Goal: Information Seeking & Learning: Learn about a topic

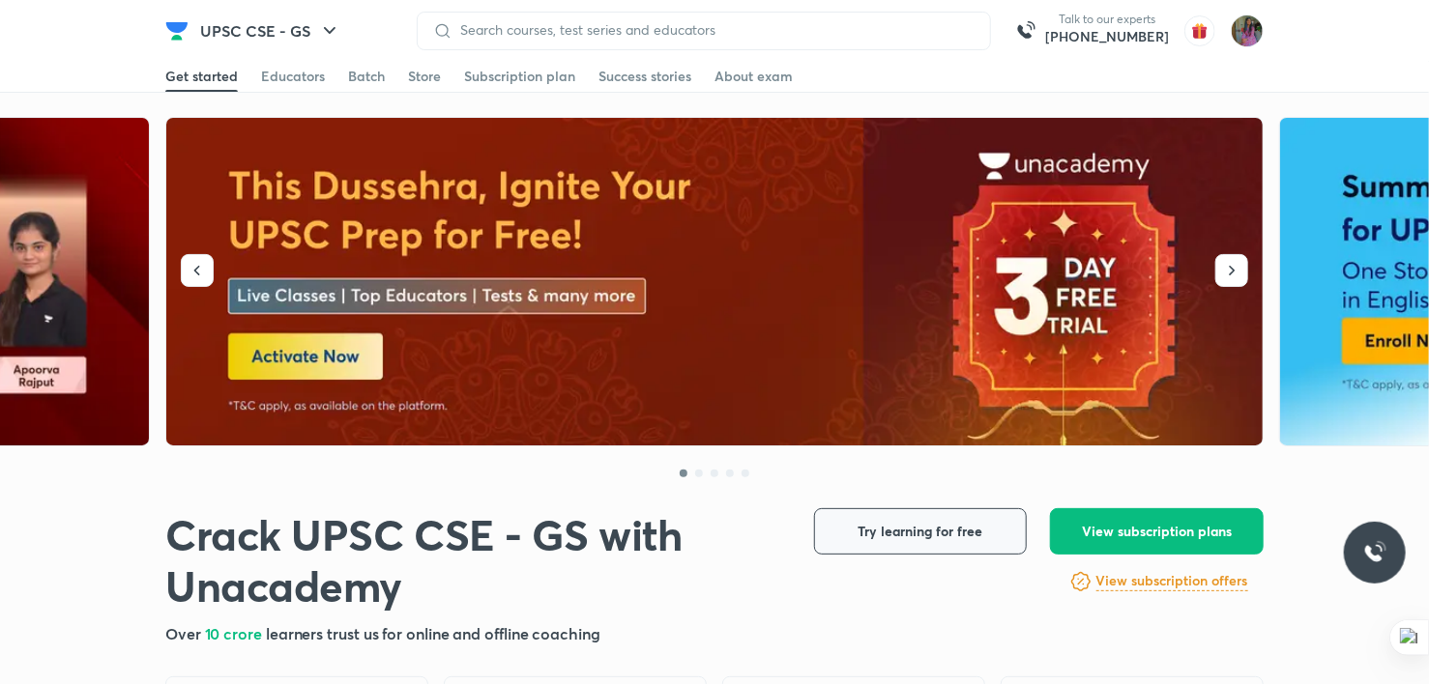
click at [906, 522] on span "Try learning for free" at bounding box center [920, 531] width 125 height 19
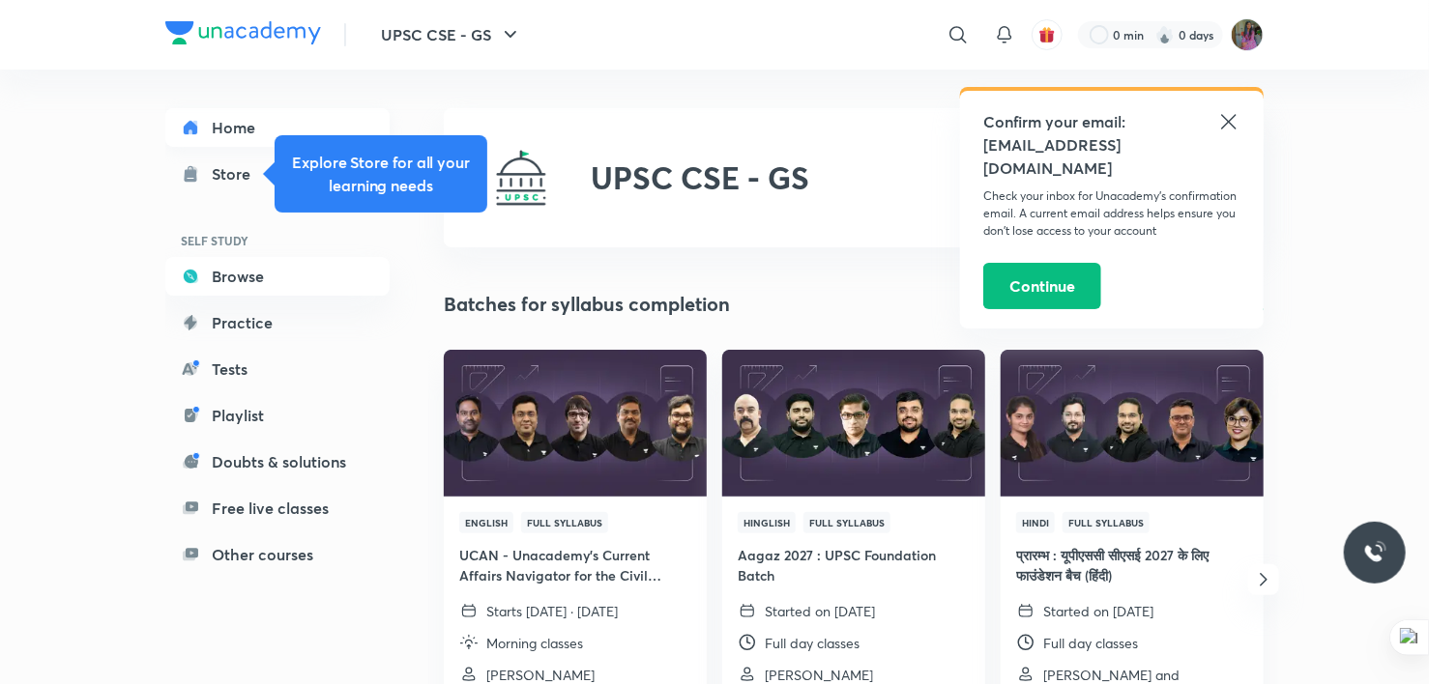
click at [239, 117] on link "Home" at bounding box center [277, 127] width 224 height 39
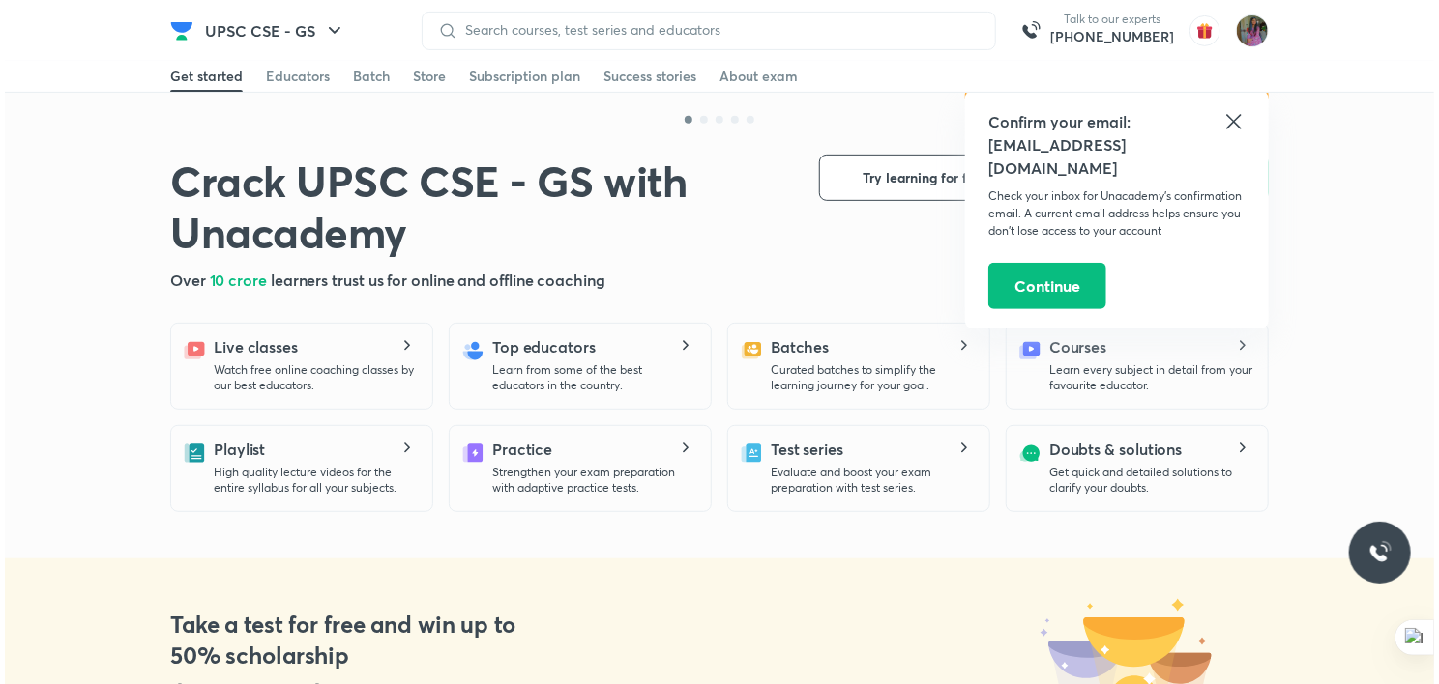
scroll to position [348, 0]
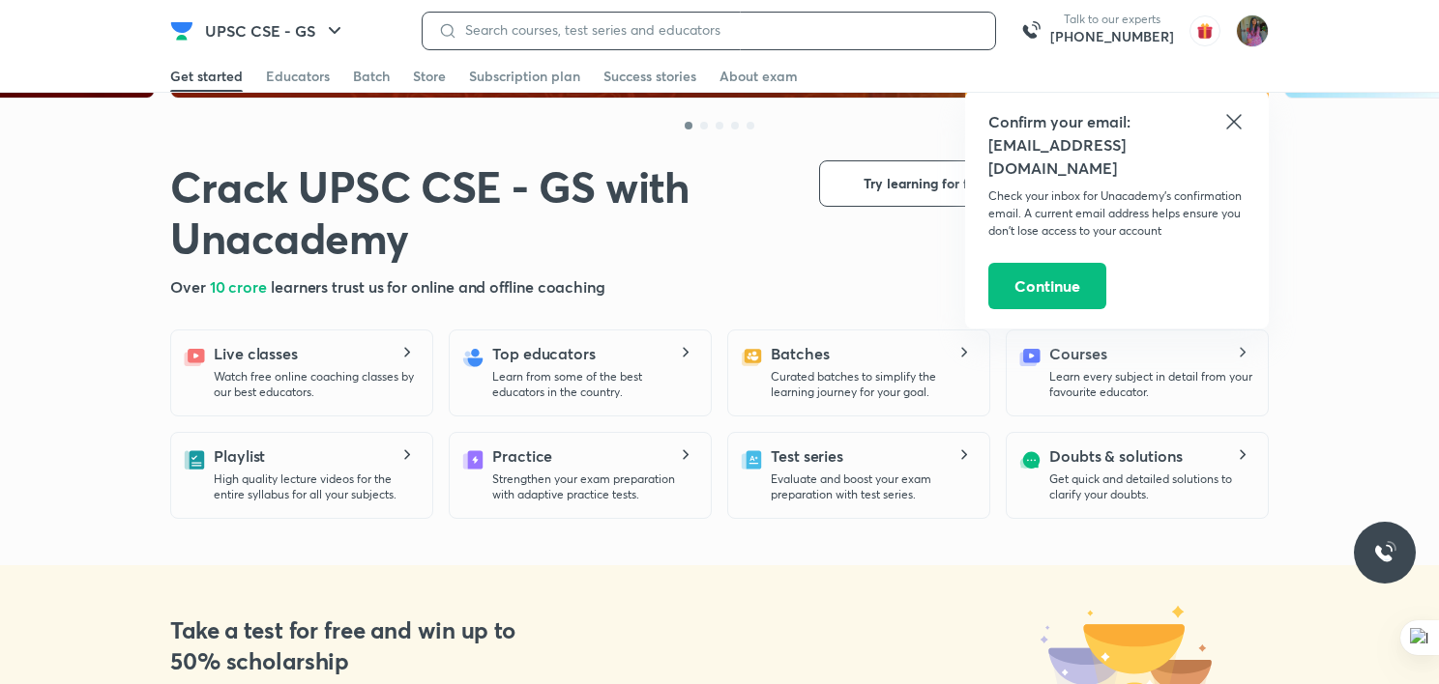
click at [876, 26] on input at bounding box center [718, 29] width 522 height 15
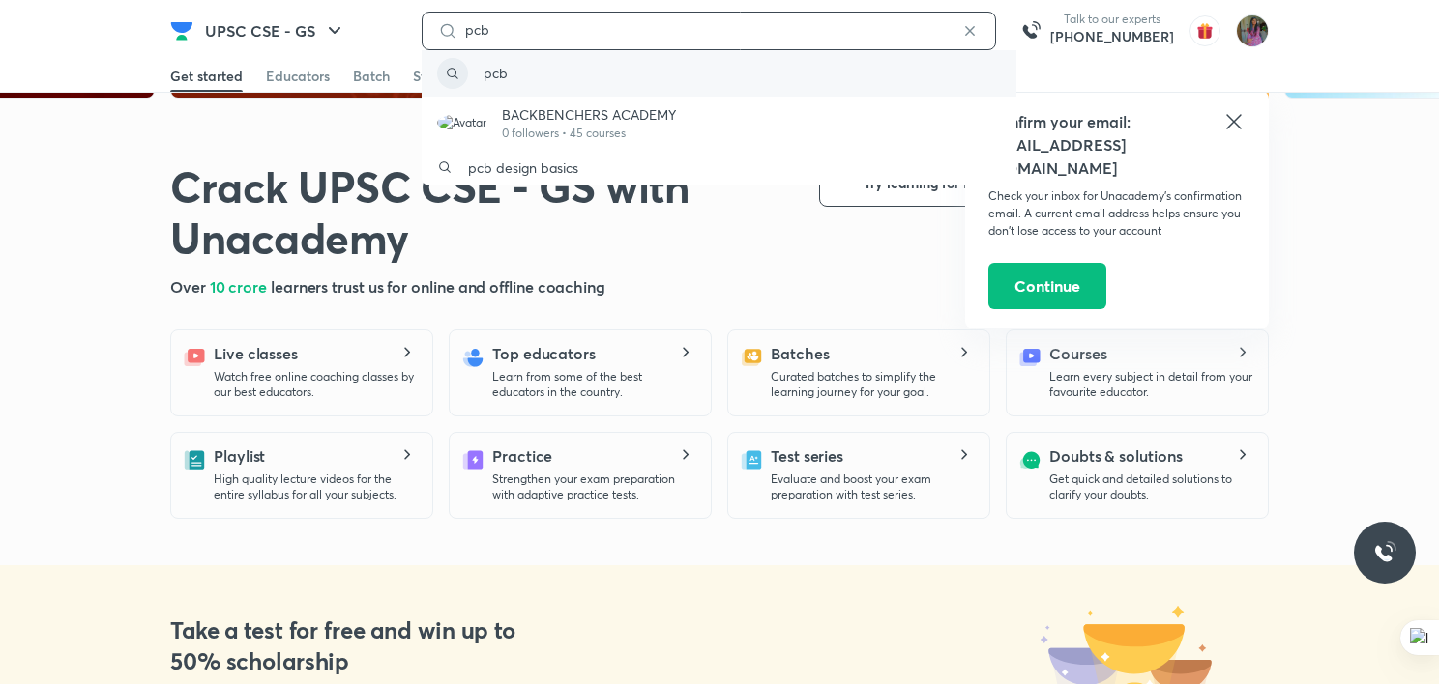
type input "pcb"
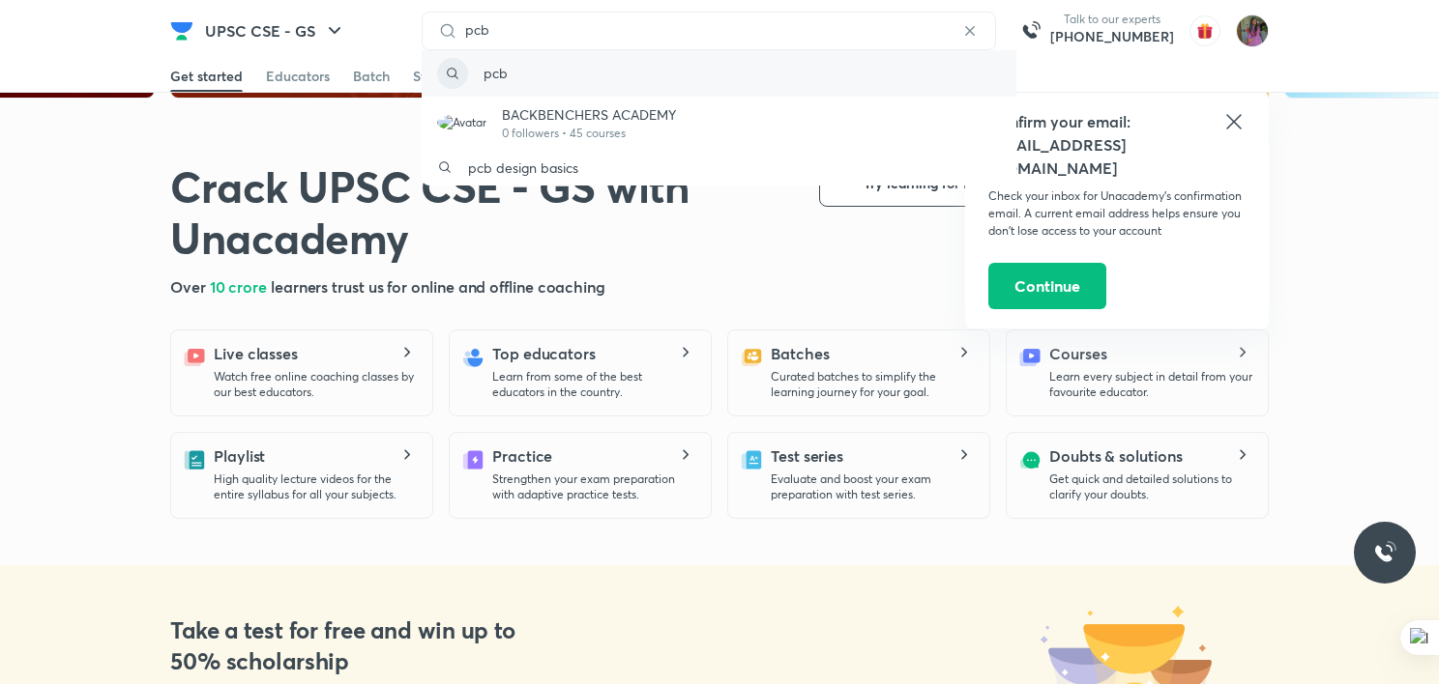
click at [680, 66] on div "pcb" at bounding box center [718, 73] width 595 height 46
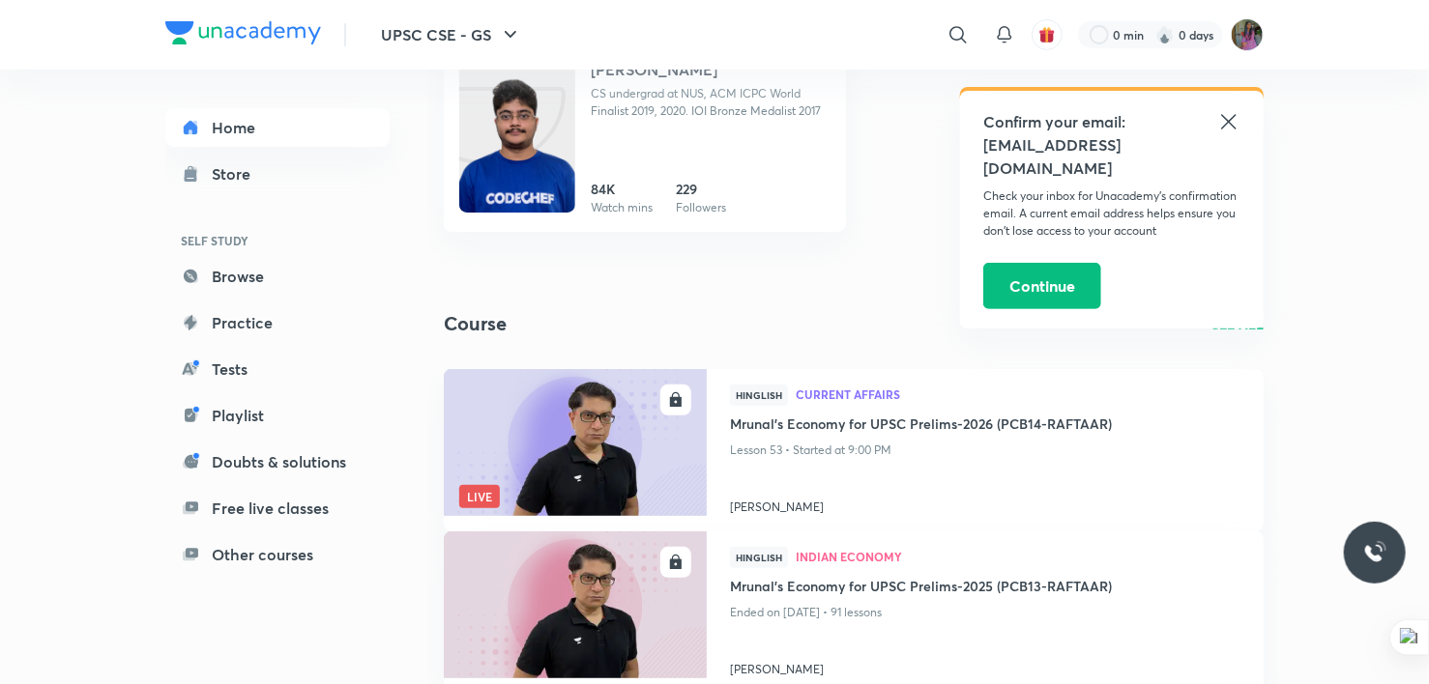
scroll to position [201, 0]
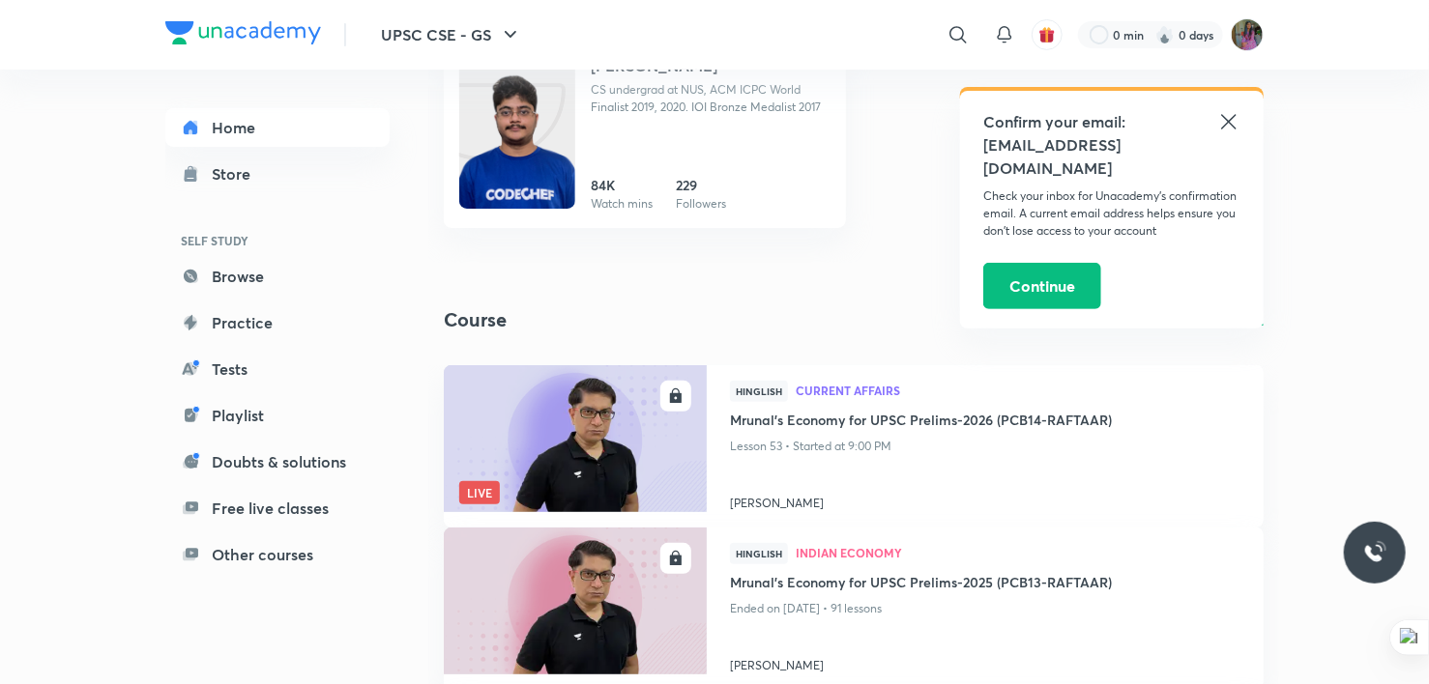
click at [775, 437] on p "Lesson 53 • Started at 9:00 PM" at bounding box center [985, 446] width 510 height 25
click at [850, 425] on h4 "Mrunal’s Economy for UPSC Prelims-2026 (PCB14-RAFTAAR)" at bounding box center [985, 422] width 510 height 24
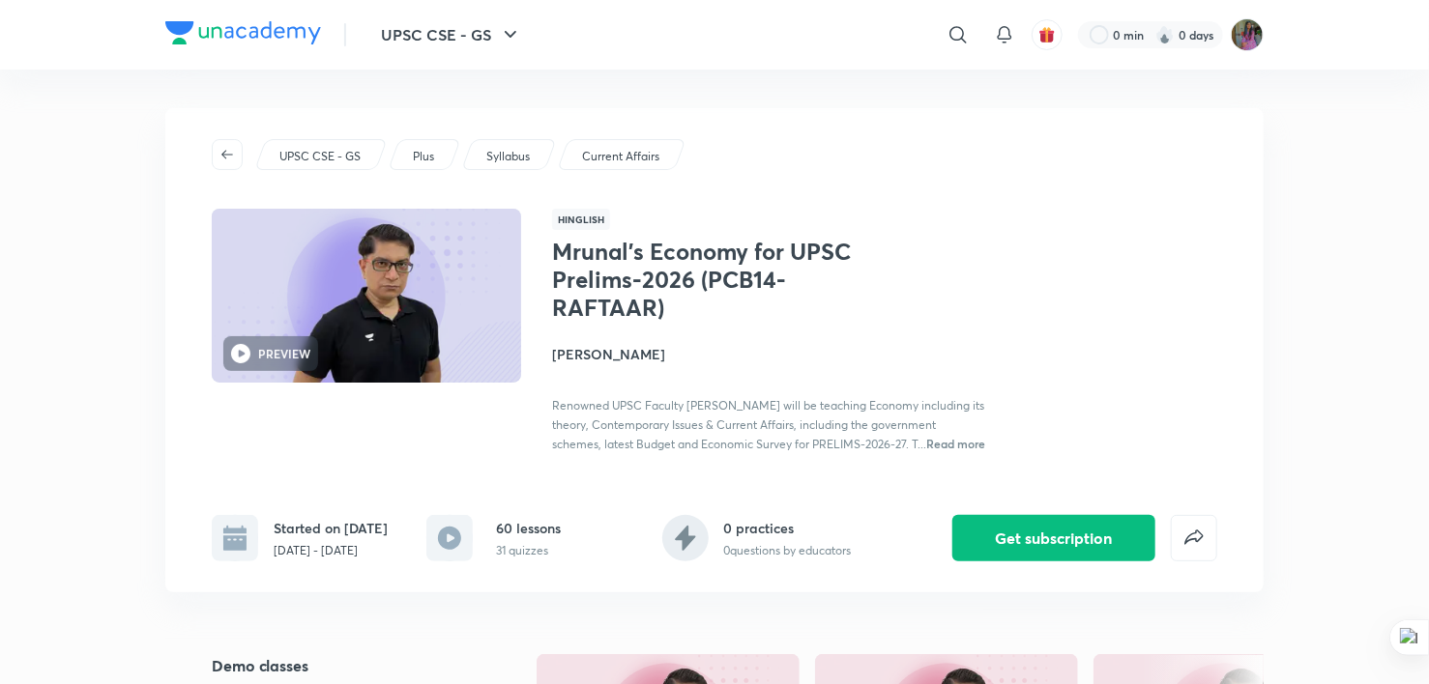
click at [526, 560] on p "31 quizzes" at bounding box center [528, 550] width 65 height 17
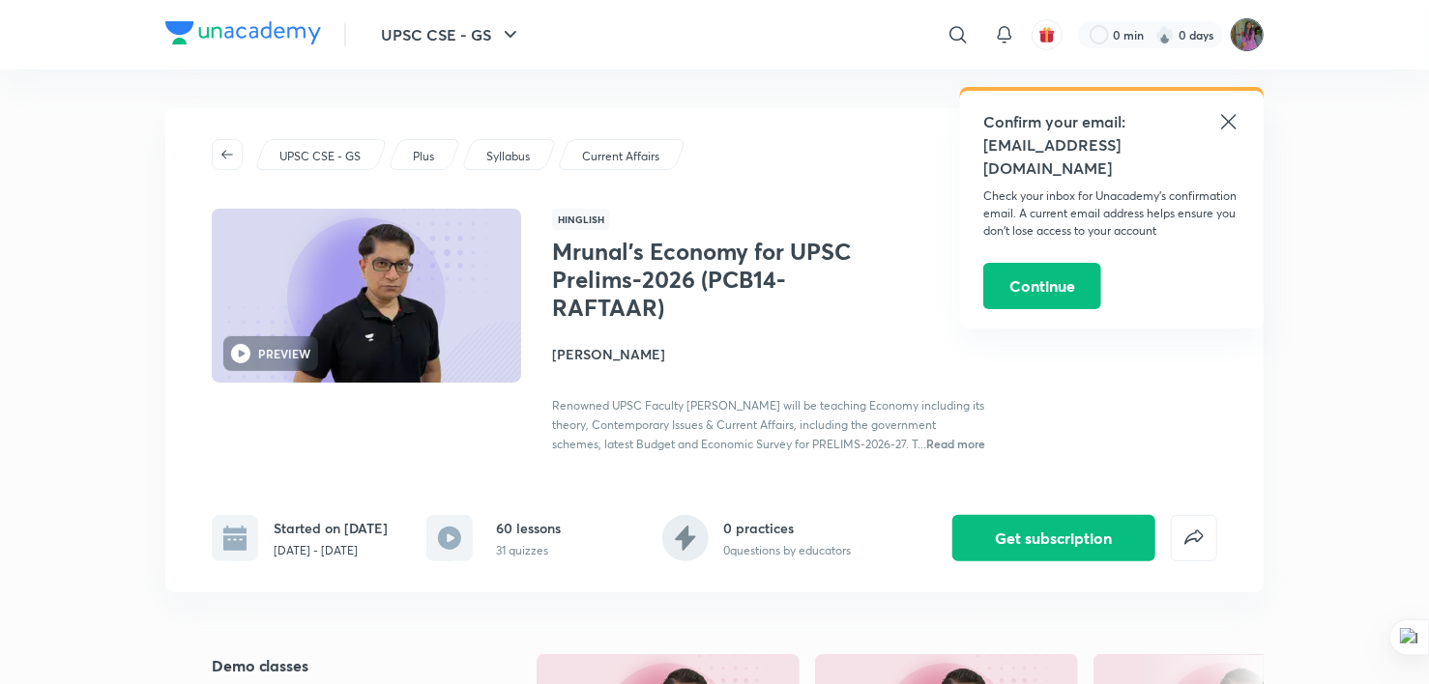
click at [1242, 44] on img at bounding box center [1247, 34] width 33 height 33
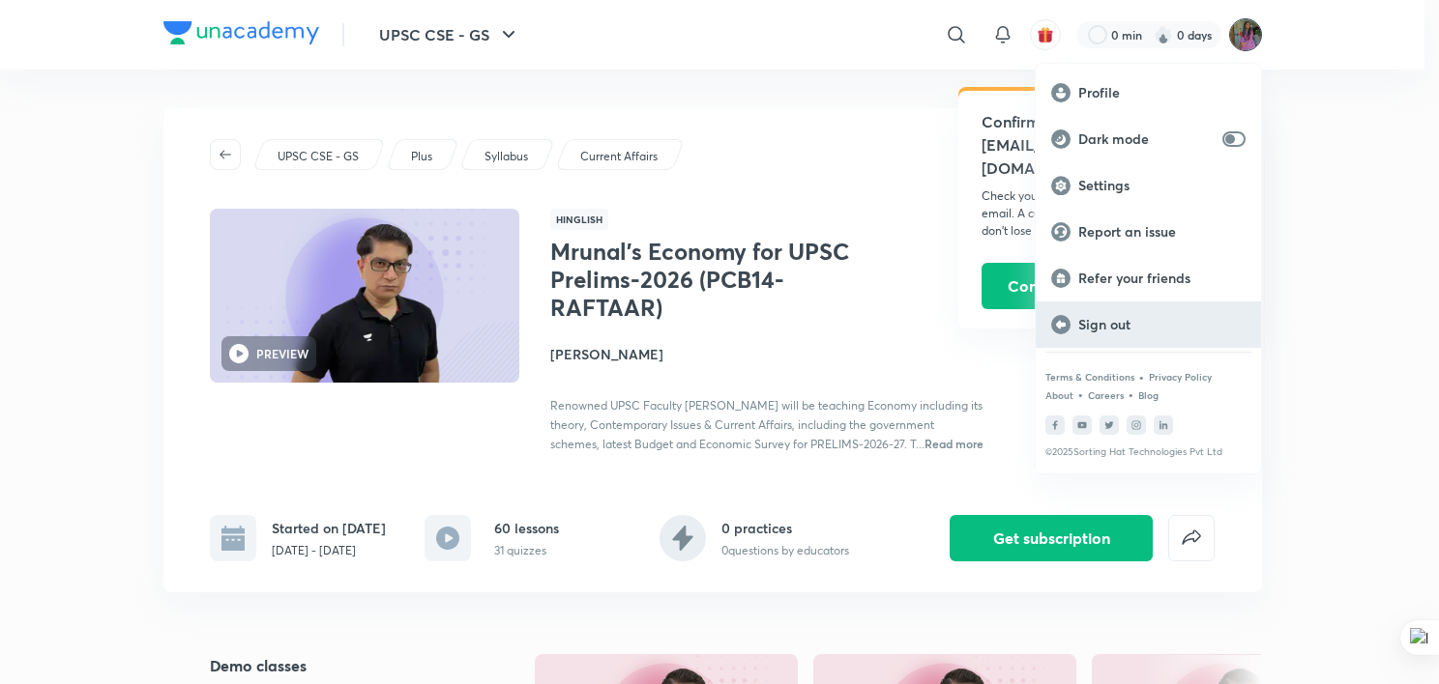
click at [1121, 321] on p "Sign out" at bounding box center [1161, 324] width 167 height 17
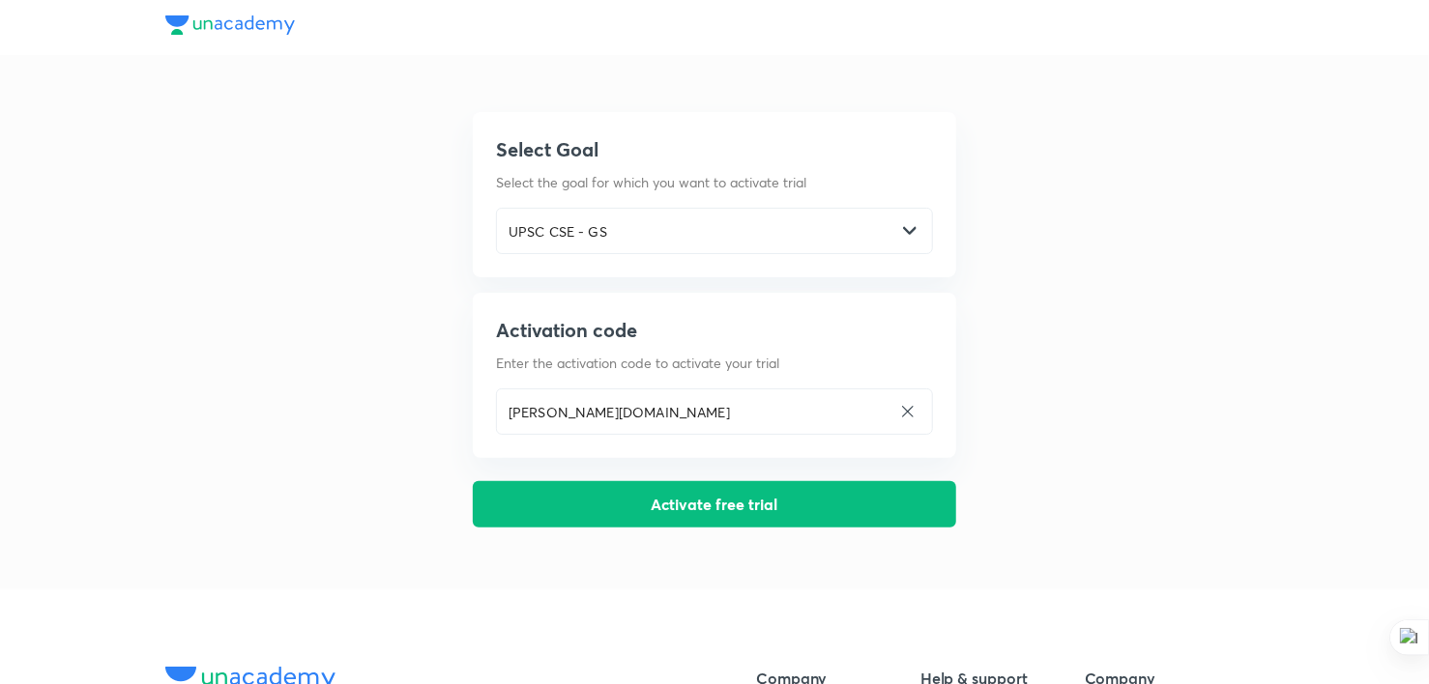
click at [723, 503] on button "Activate free trial" at bounding box center [714, 504] width 483 height 46
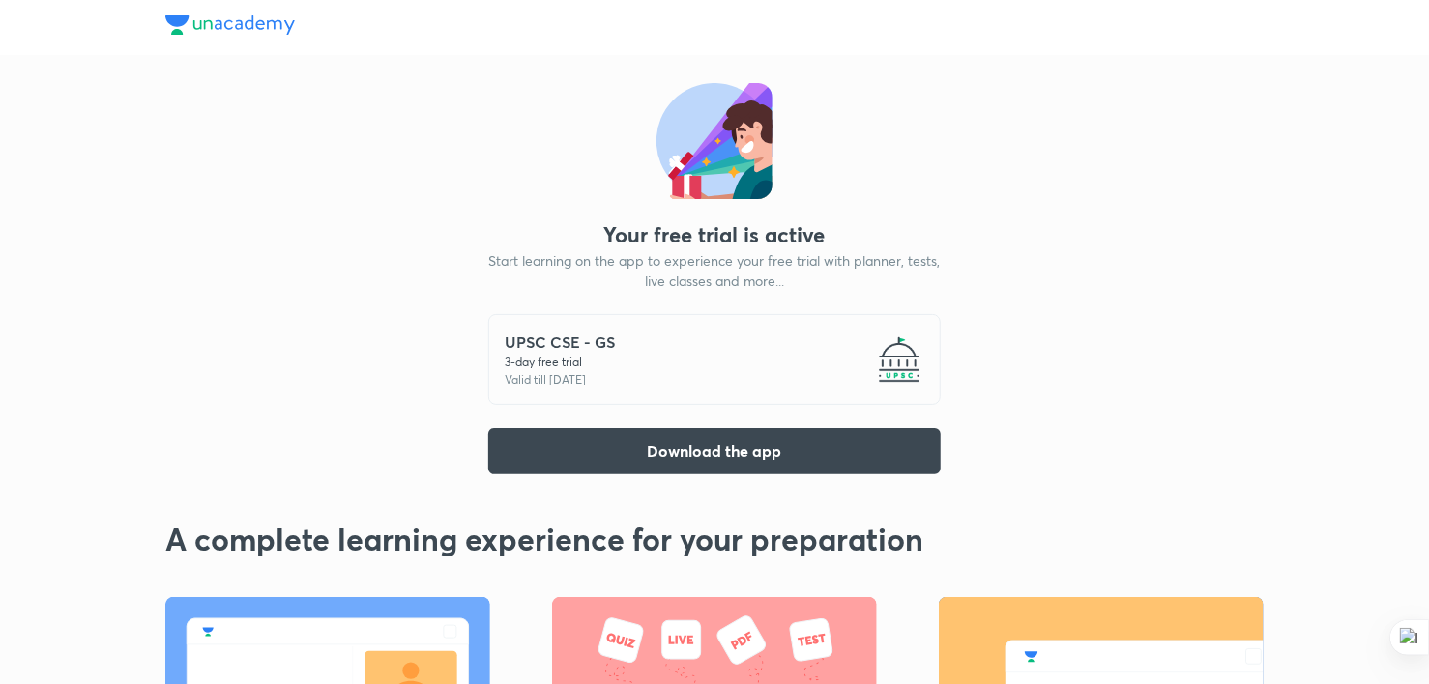
click at [721, 350] on div "UPSC CSE - GS 3 -day free trial Valid till 6 Oct 2025" at bounding box center [714, 359] width 452 height 91
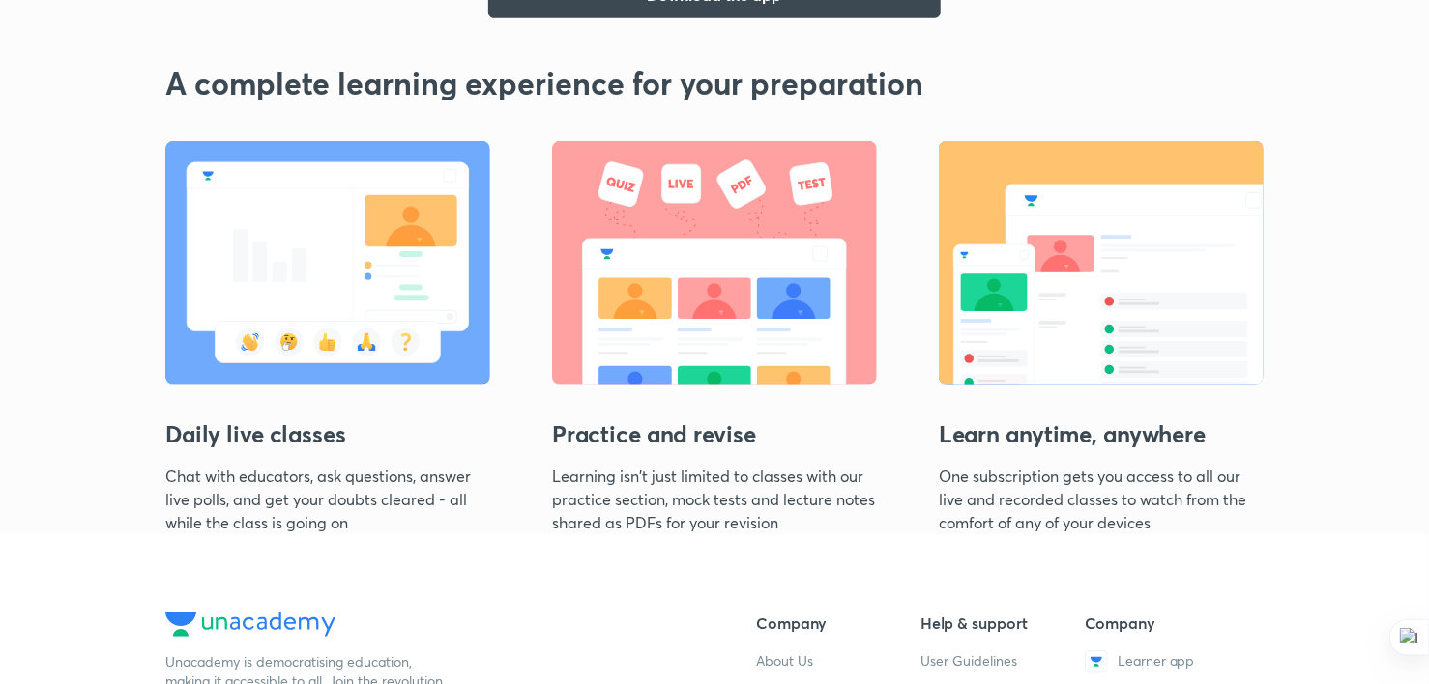
scroll to position [445, 0]
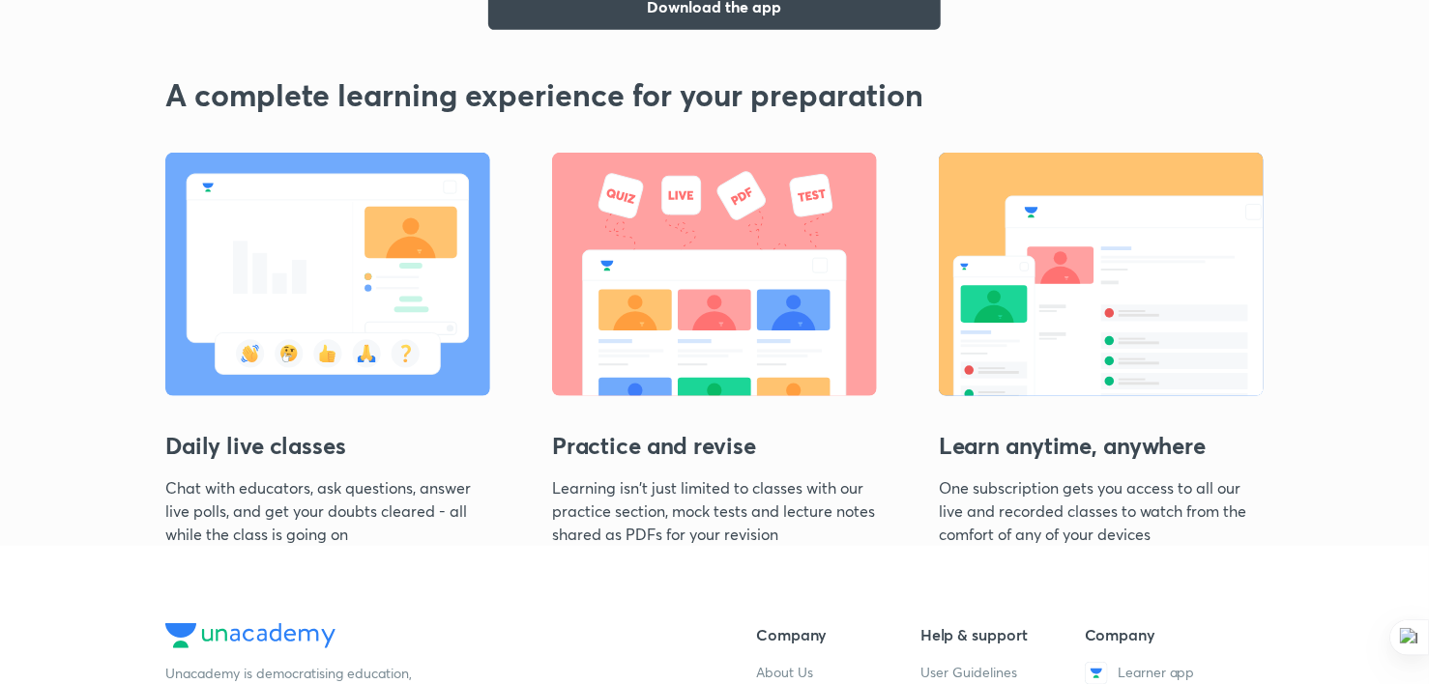
click at [244, 324] on img at bounding box center [327, 275] width 325 height 244
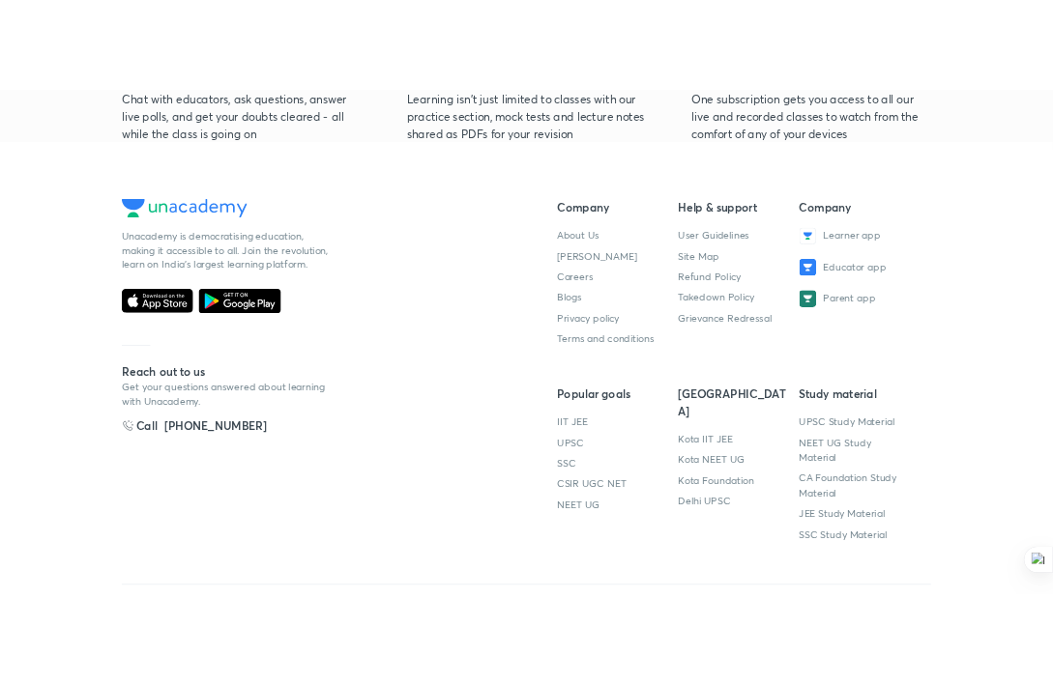
scroll to position [925, 0]
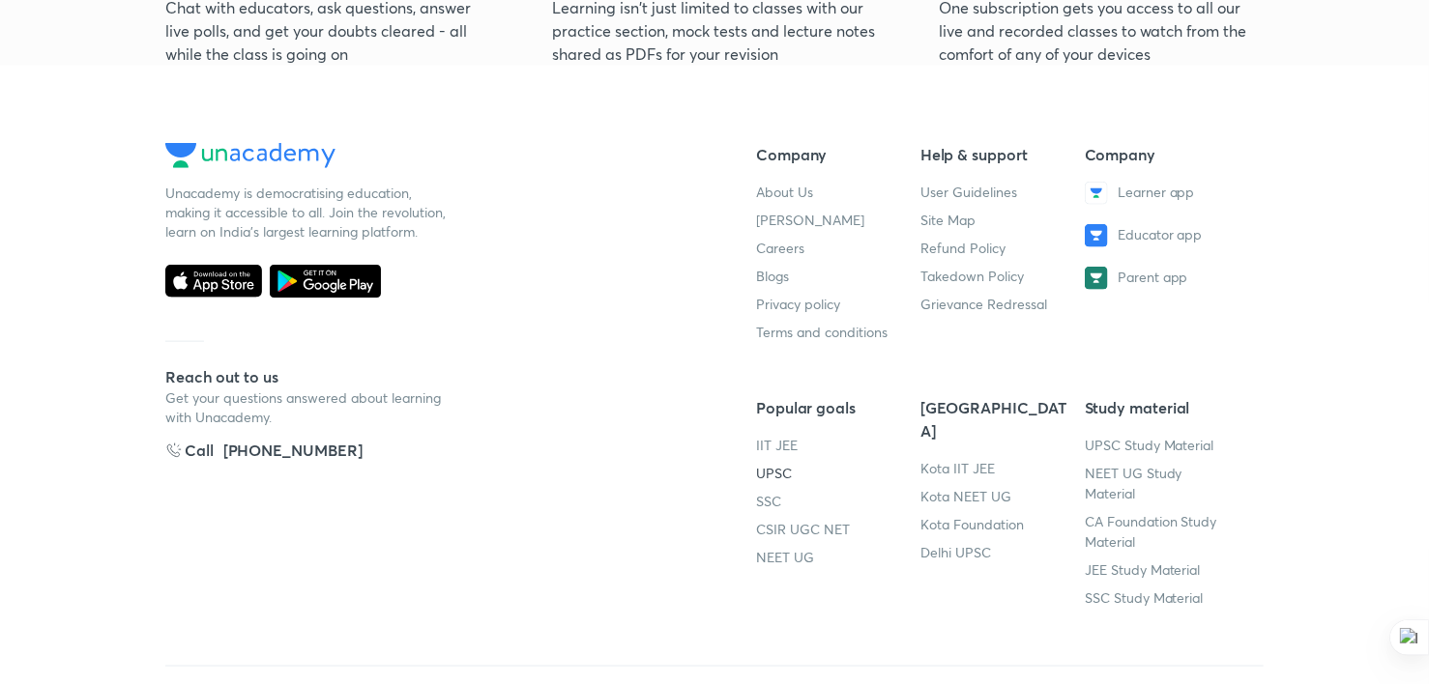
click at [781, 471] on link "UPSC" at bounding box center [774, 473] width 36 height 18
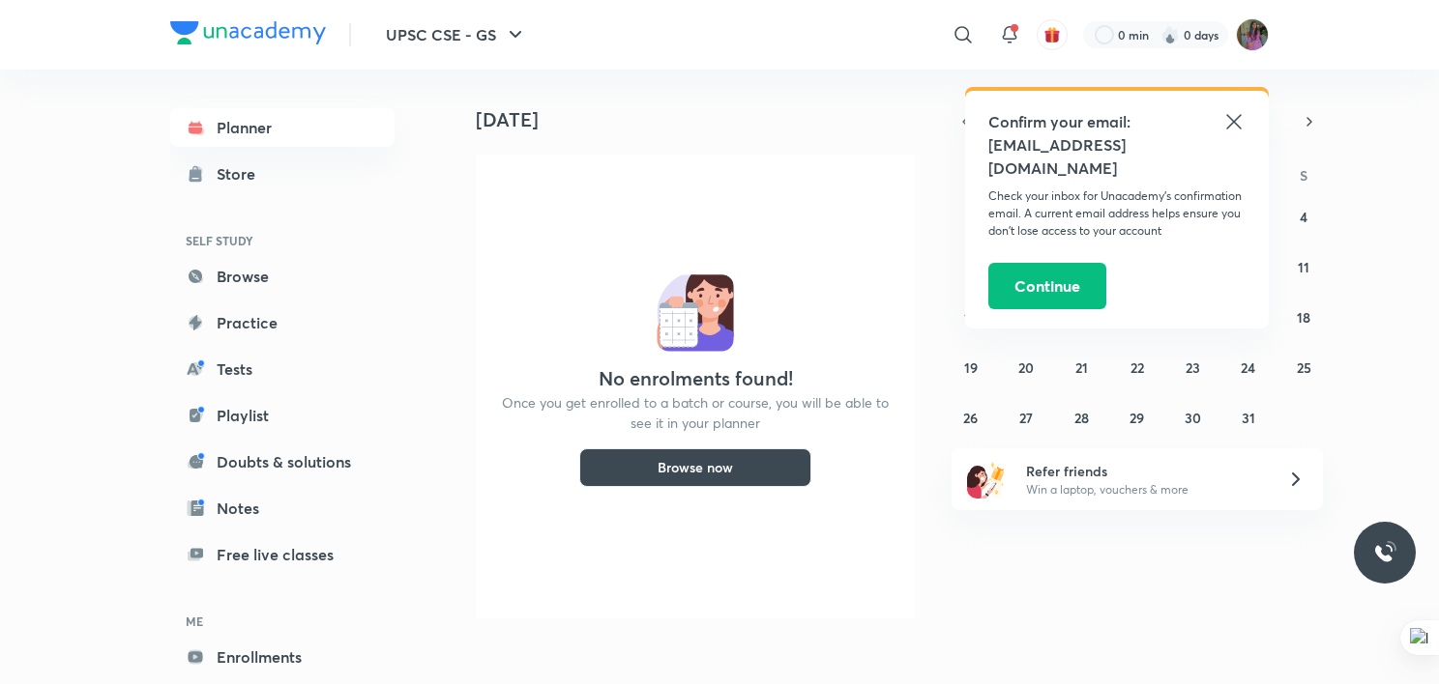
click at [1235, 122] on icon at bounding box center [1233, 121] width 23 height 23
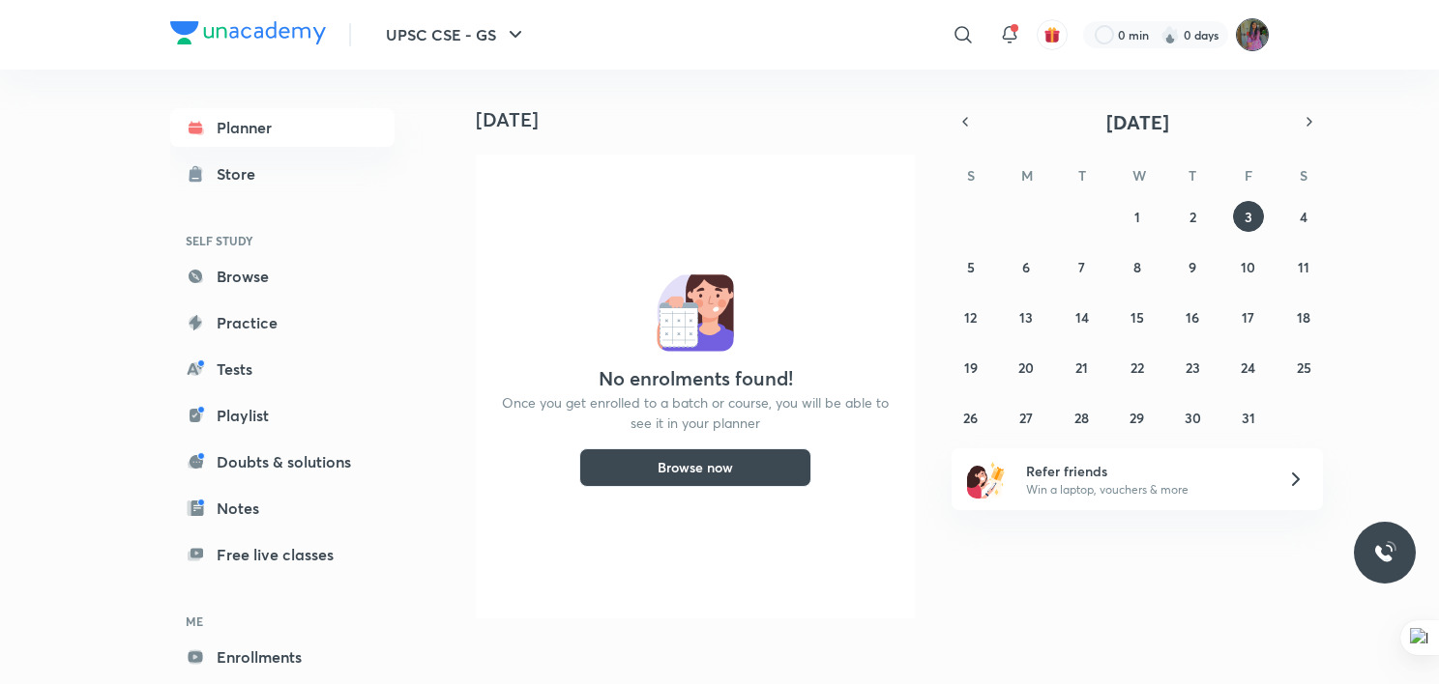
click at [1254, 26] on img at bounding box center [1251, 34] width 33 height 33
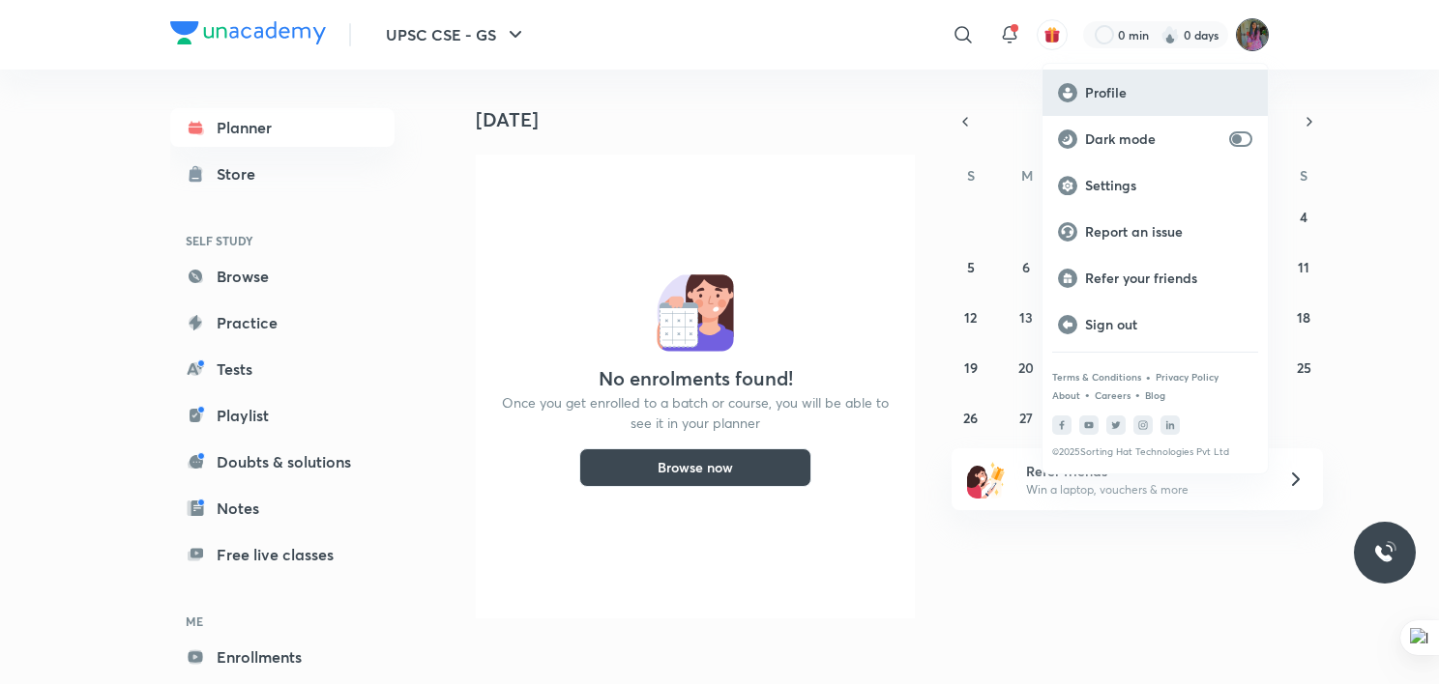
click at [1112, 85] on p "Profile" at bounding box center [1168, 92] width 167 height 17
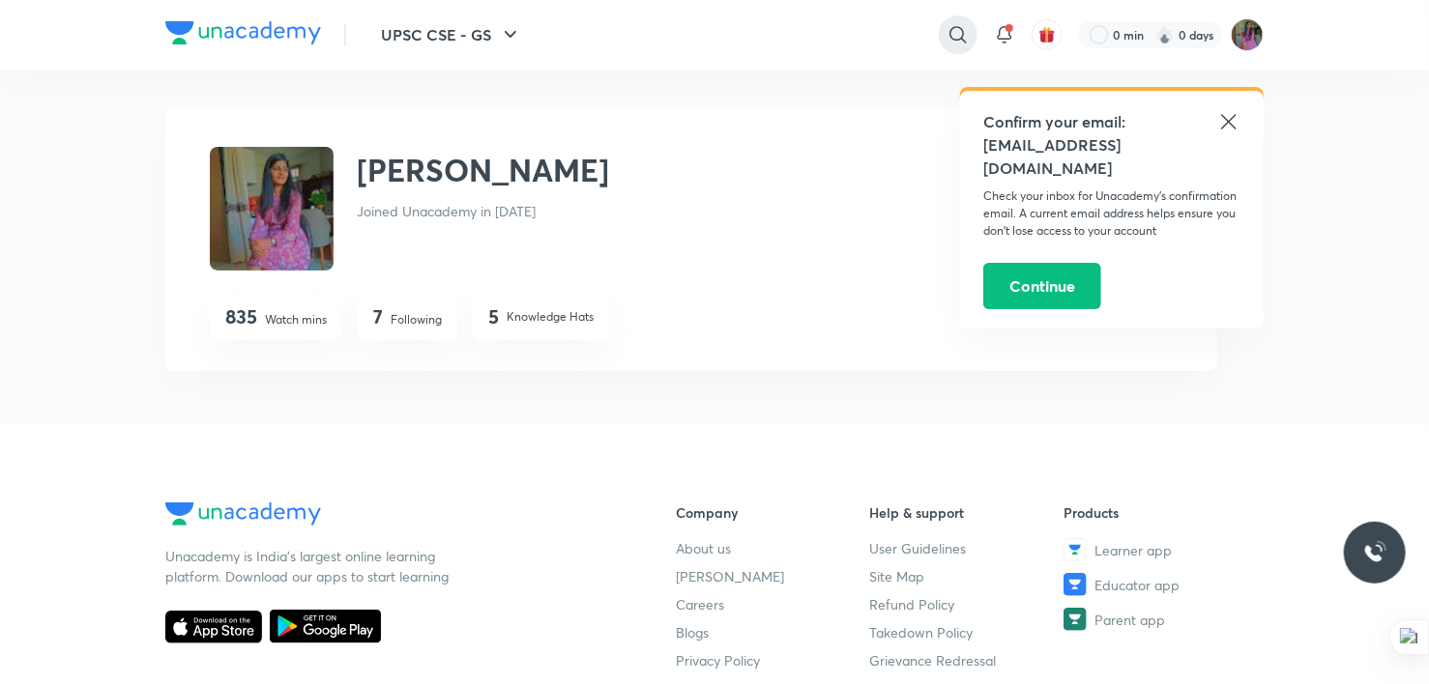
click at [958, 33] on icon at bounding box center [957, 34] width 23 height 23
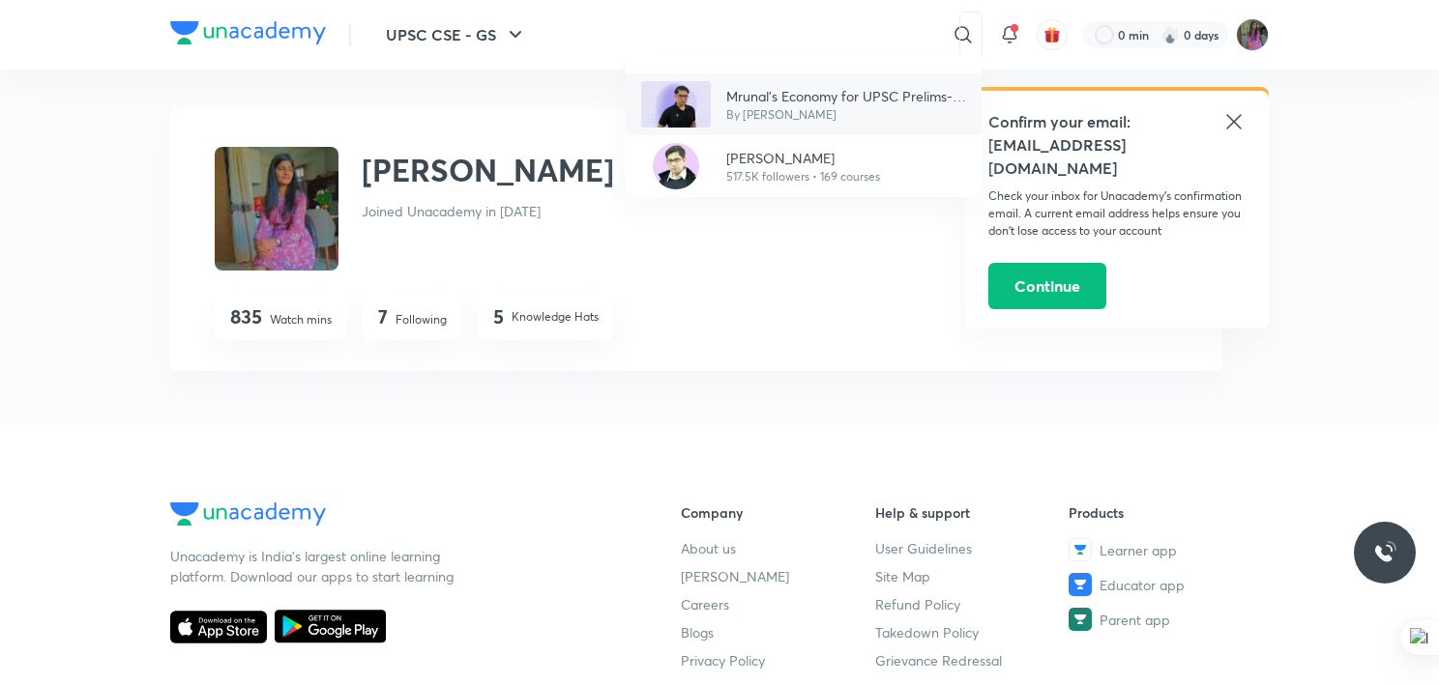
click at [766, 110] on p "By [PERSON_NAME]" at bounding box center [846, 114] width 240 height 17
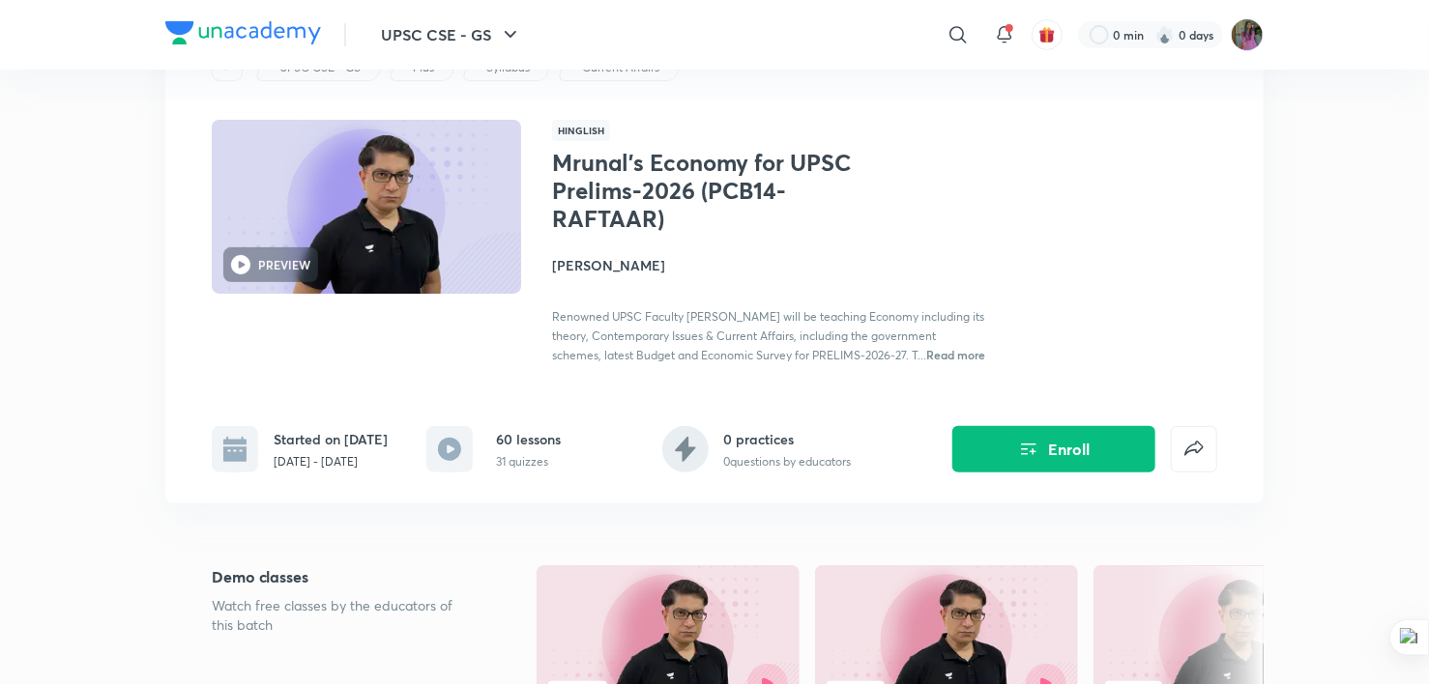
scroll to position [101, 0]
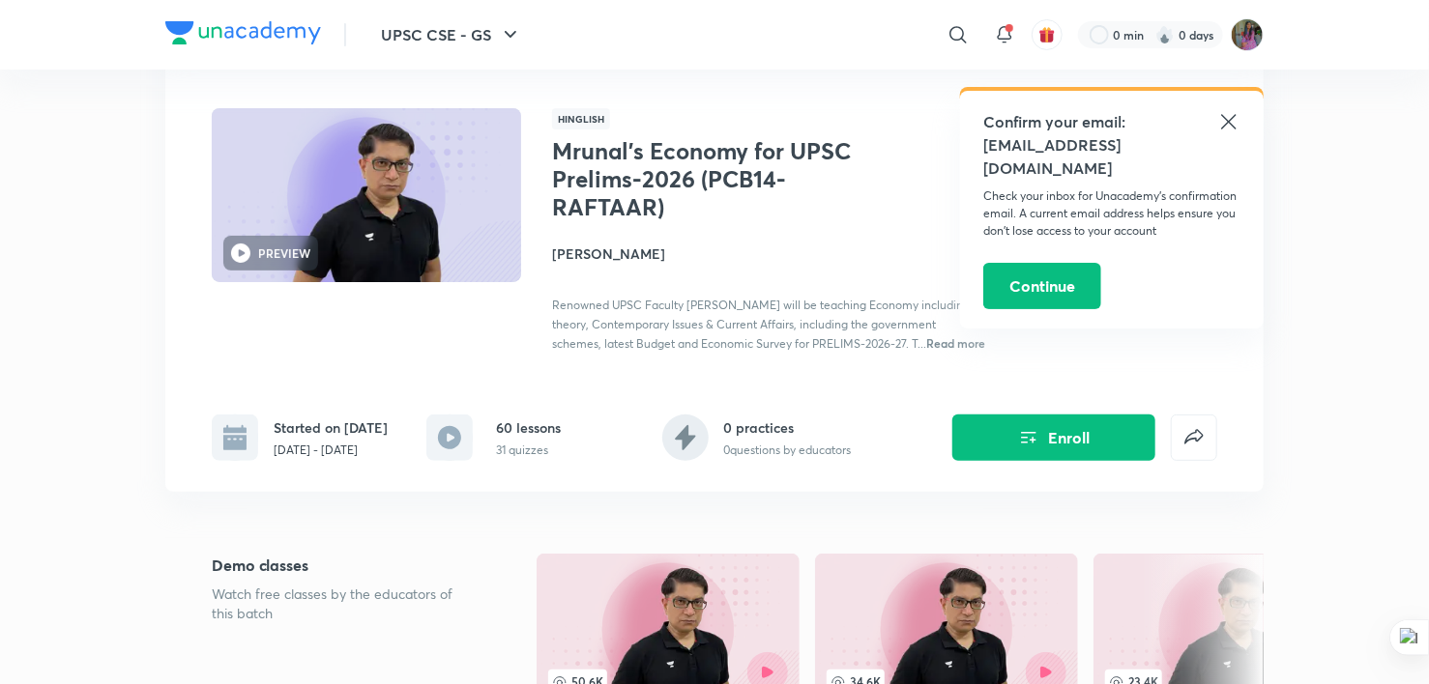
click at [496, 458] on div "60 lessons 31 quizzes" at bounding box center [528, 439] width 65 height 42
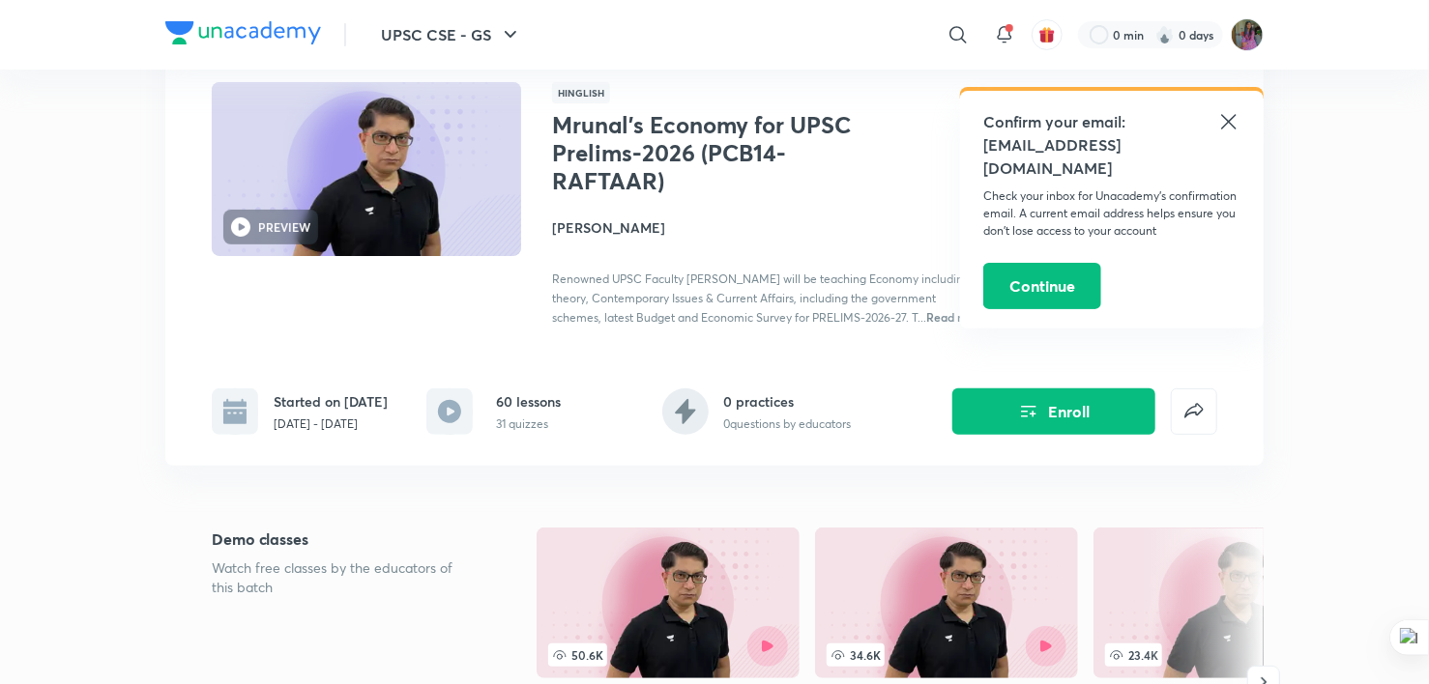
scroll to position [124, 0]
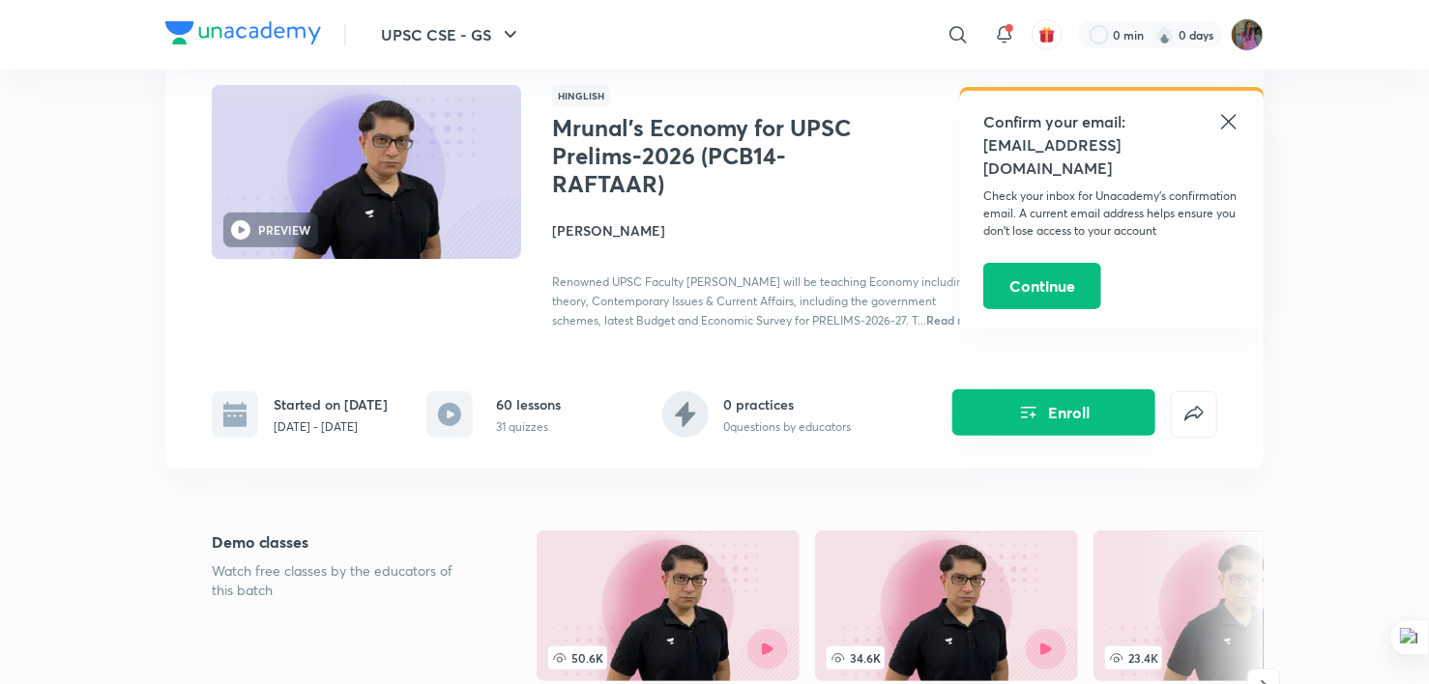
click at [1035, 424] on icon "Enroll" at bounding box center [1028, 412] width 23 height 23
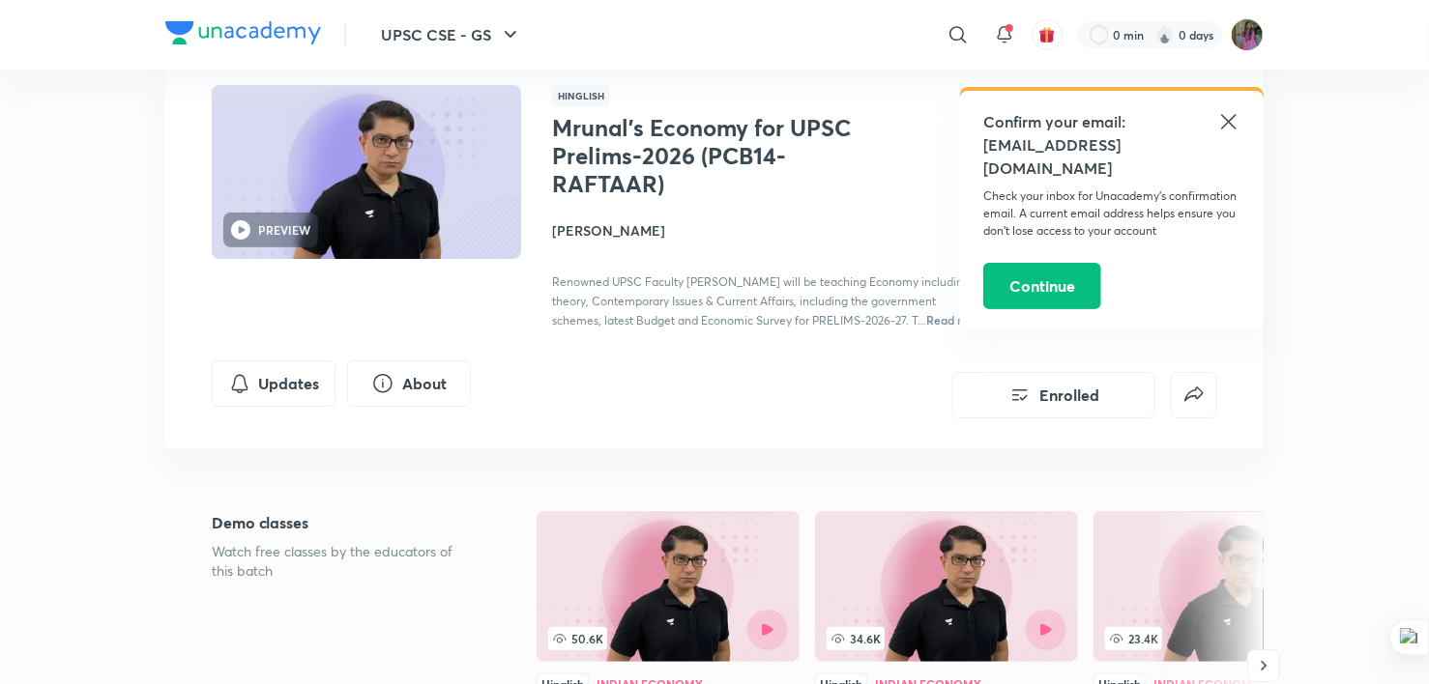
drag, startPoint x: 657, startPoint y: 340, endPoint x: 765, endPoint y: 406, distance: 125.8
click at [765, 406] on div "Updates About Enrolled" at bounding box center [714, 390] width 1005 height 58
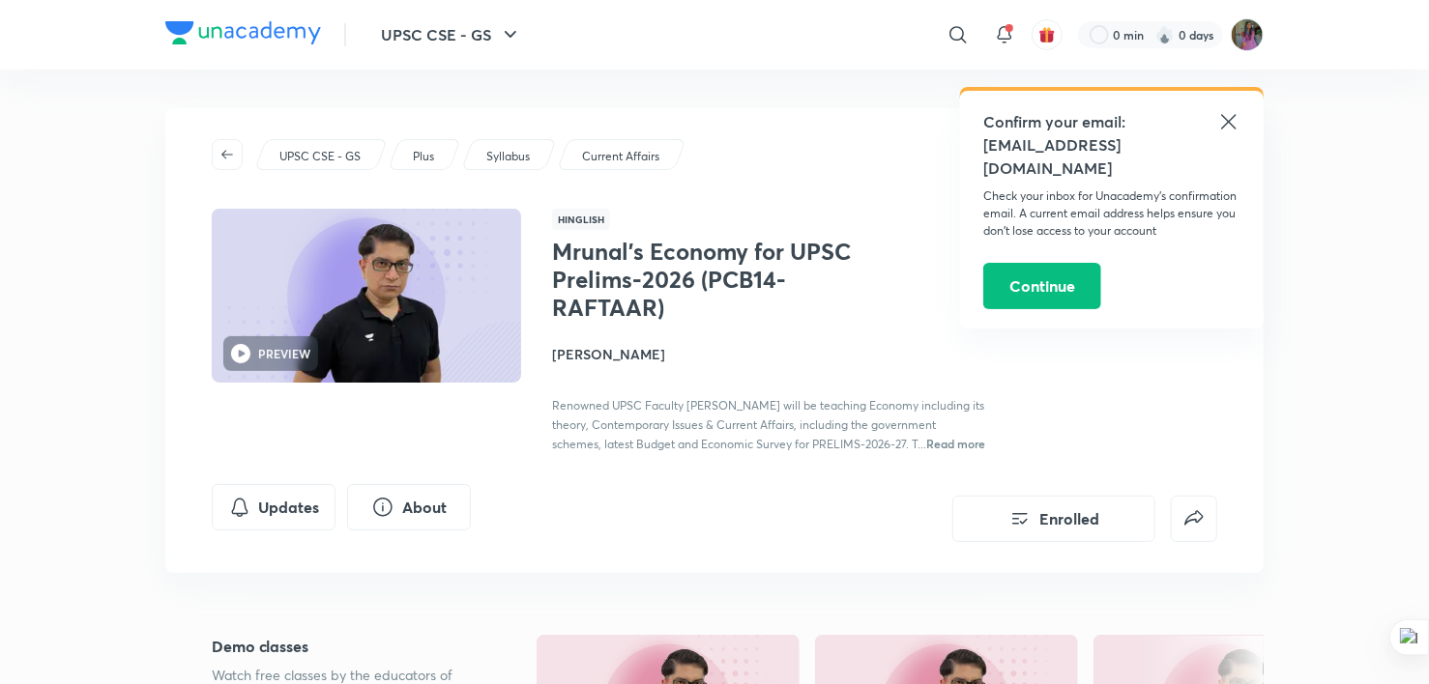
click at [1225, 118] on icon at bounding box center [1228, 121] width 15 height 15
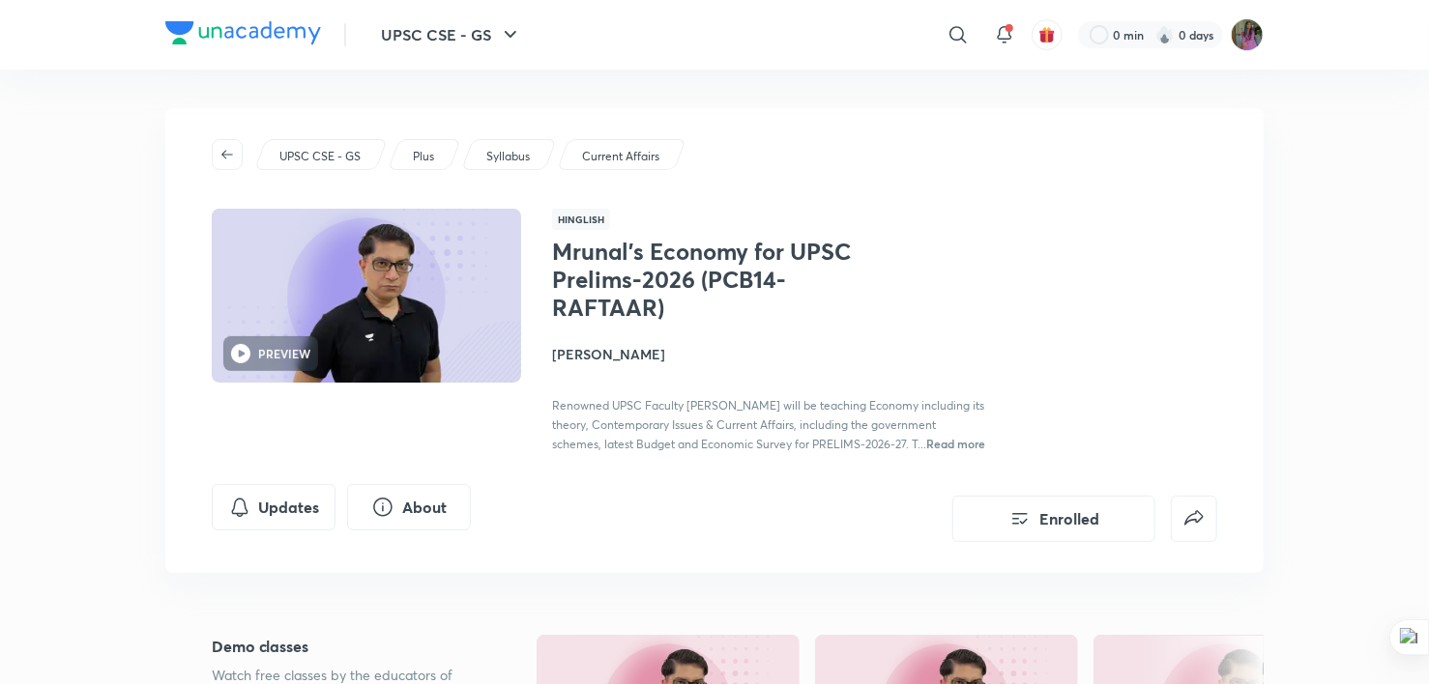
click at [665, 356] on h4 "[PERSON_NAME]" at bounding box center [768, 354] width 433 height 20
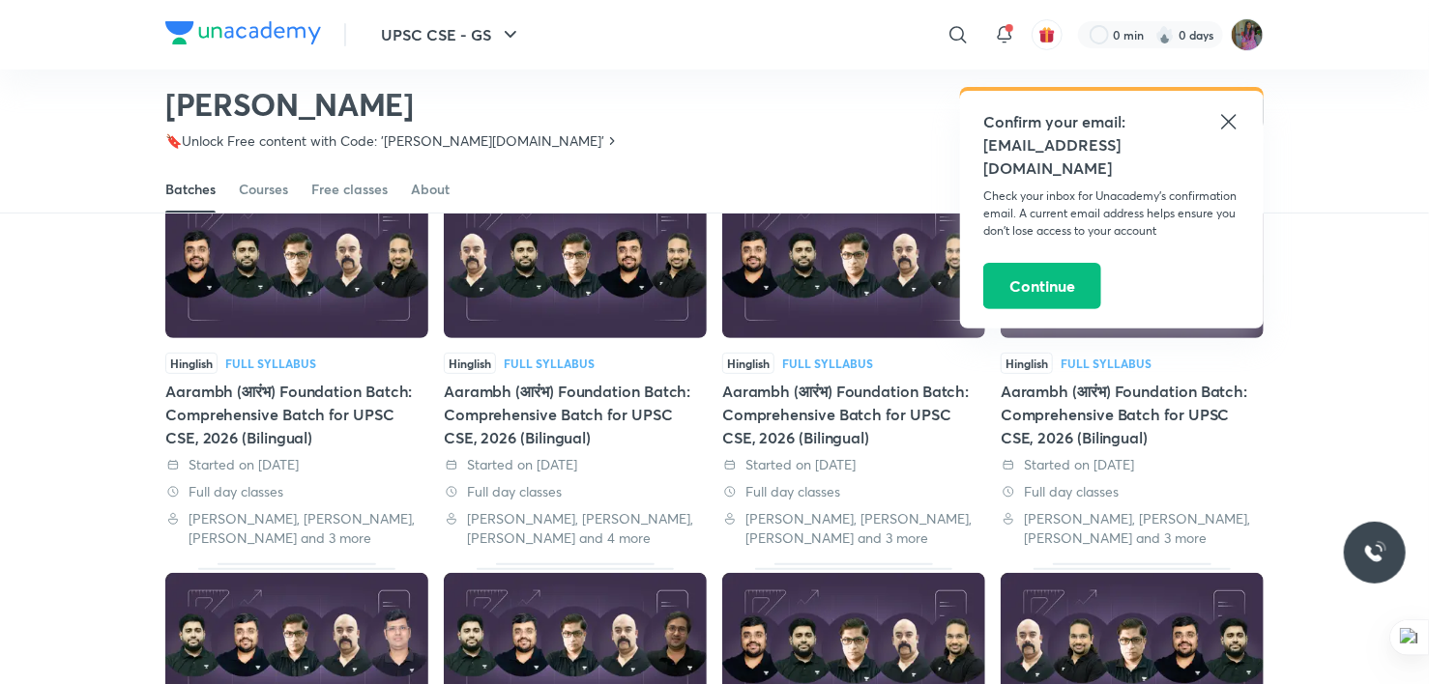
scroll to position [58, 0]
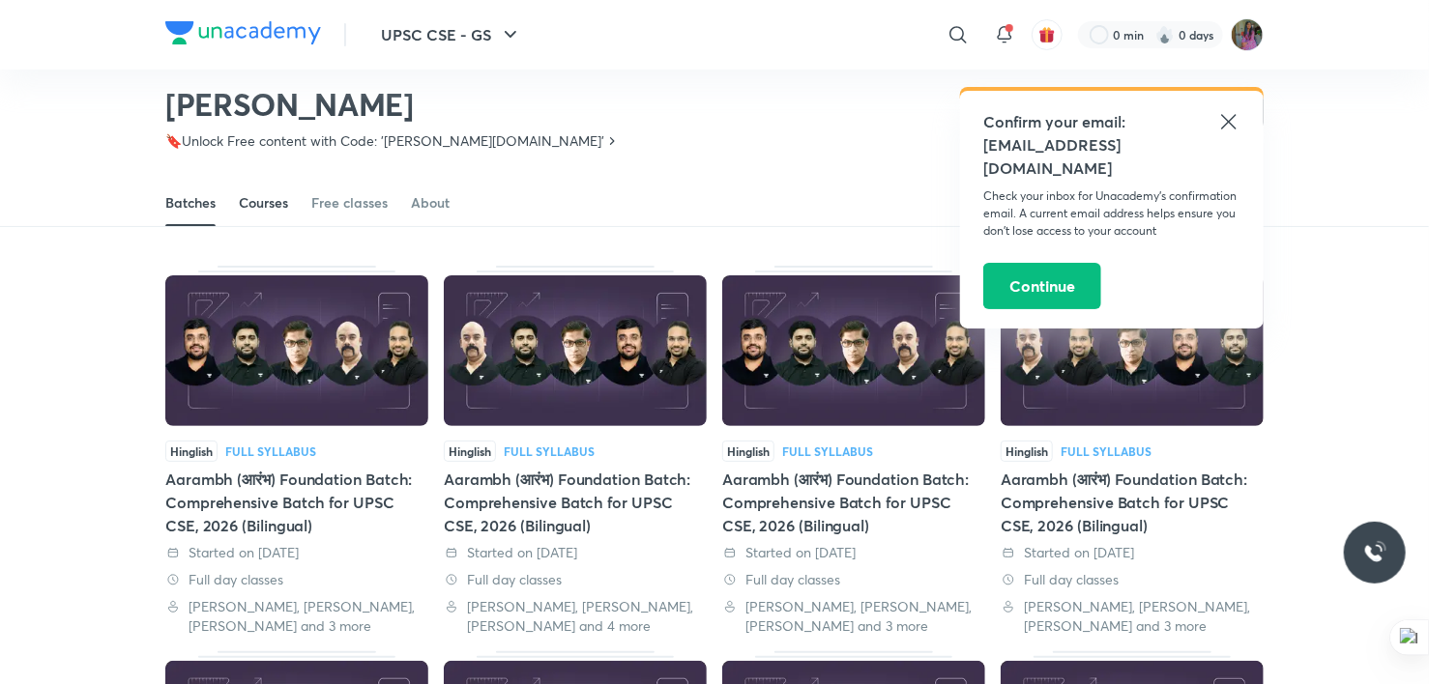
click at [267, 196] on div "Courses" at bounding box center [263, 202] width 49 height 19
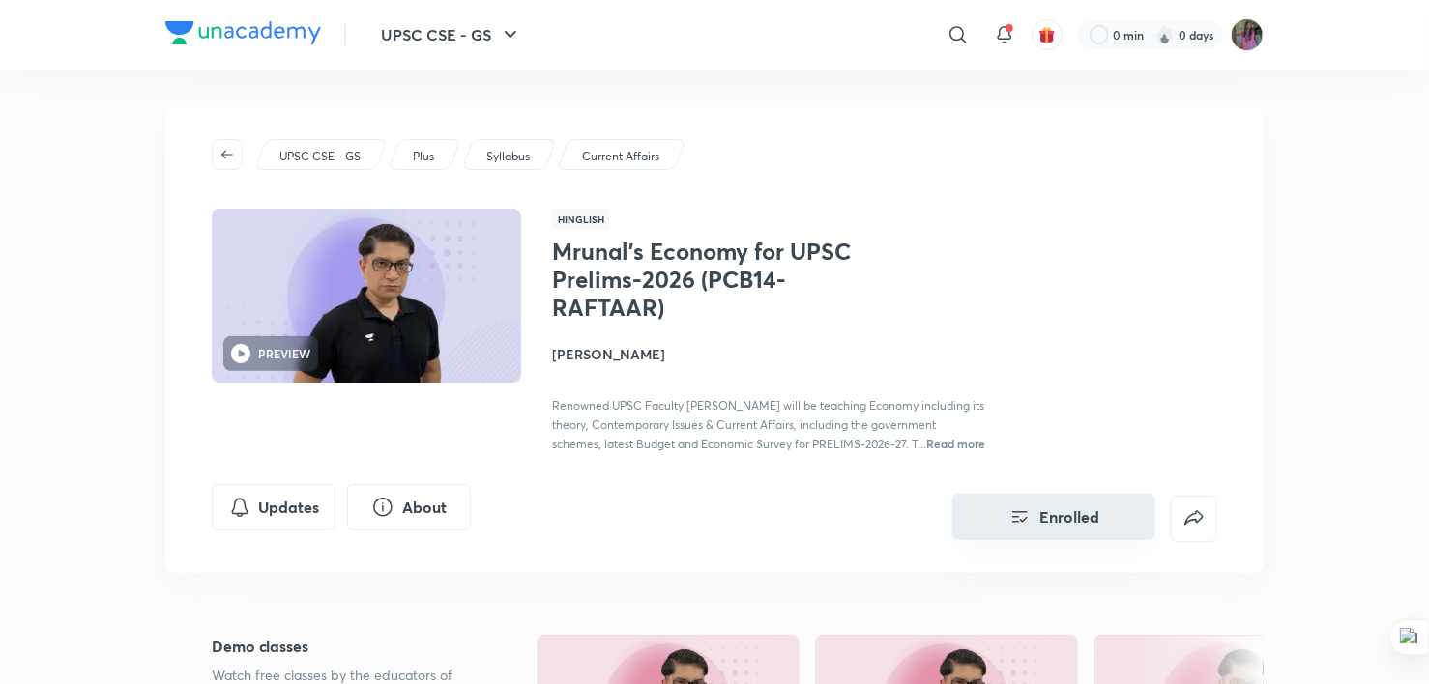
click at [1066, 540] on button "Enrolled" at bounding box center [1053, 517] width 203 height 46
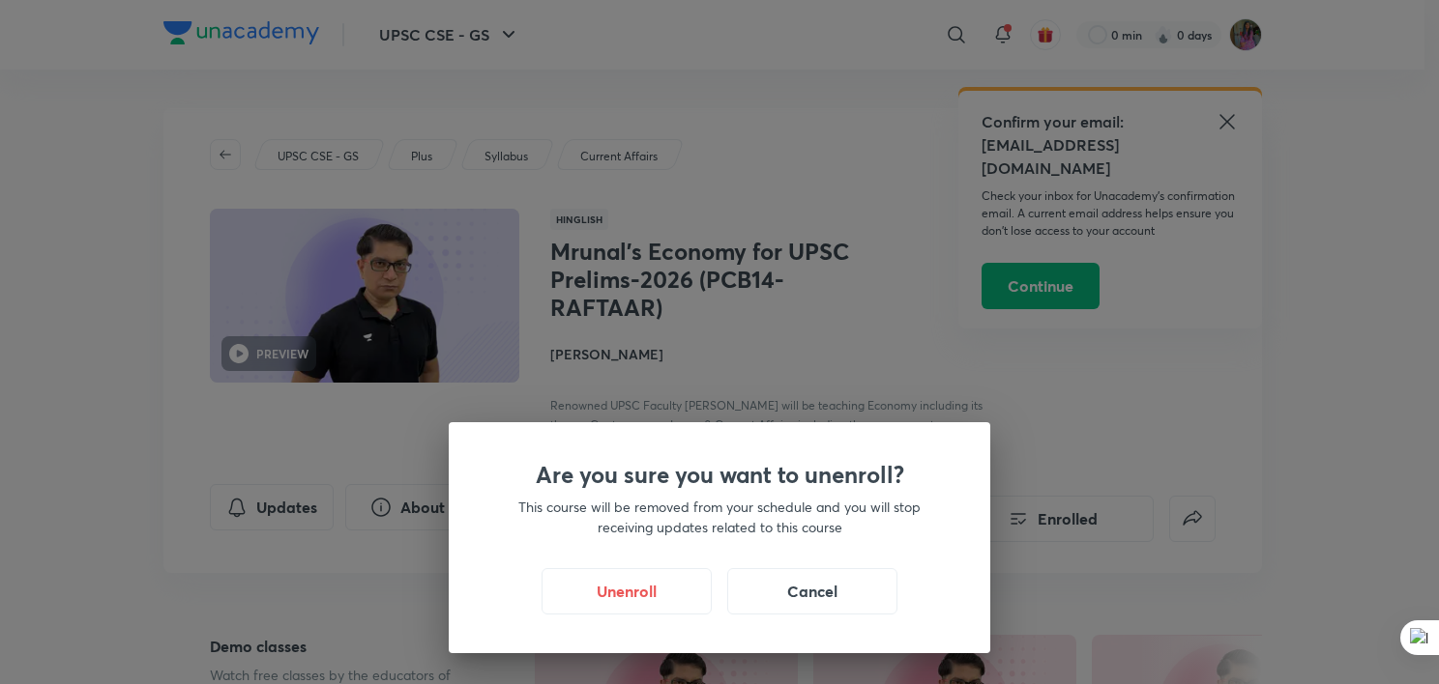
click at [742, 322] on div "Are you sure you want to unenroll? This course will be removed from your schedu…" at bounding box center [719, 342] width 1439 height 684
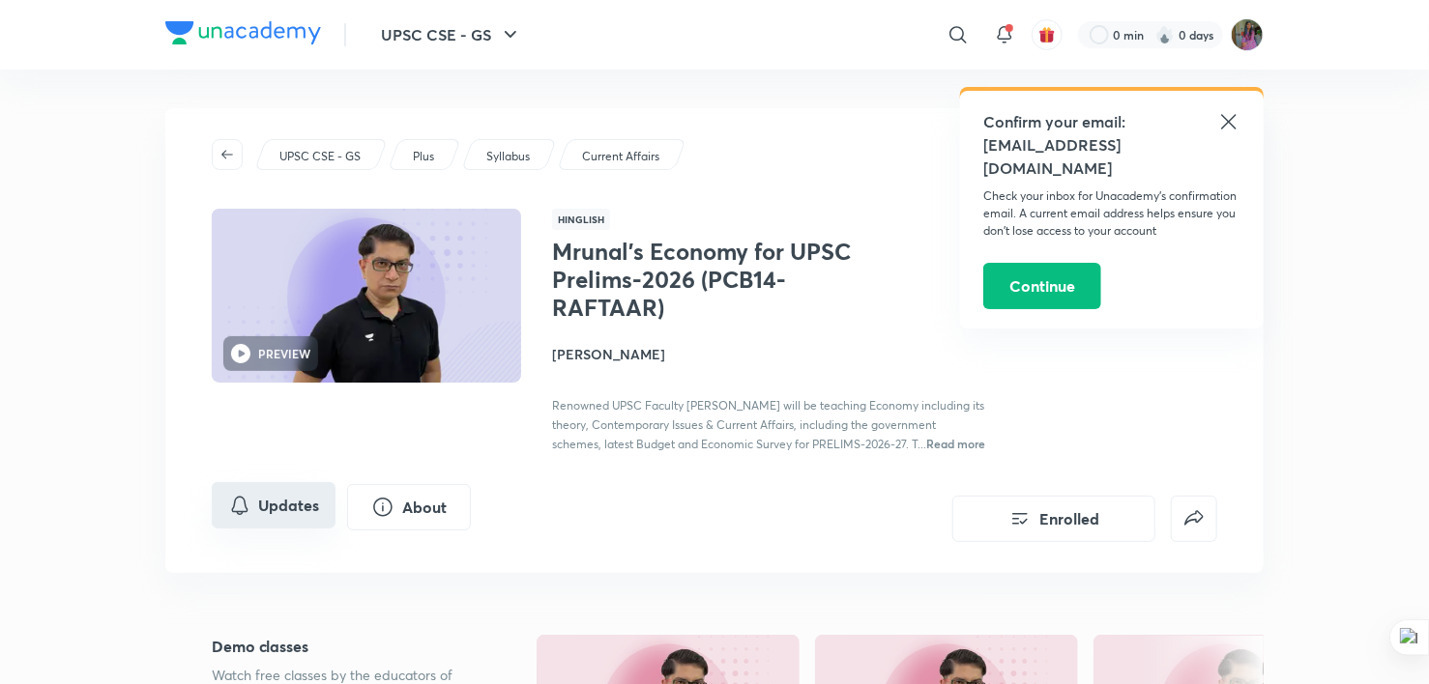
click at [283, 529] on button "Updates" at bounding box center [274, 505] width 124 height 46
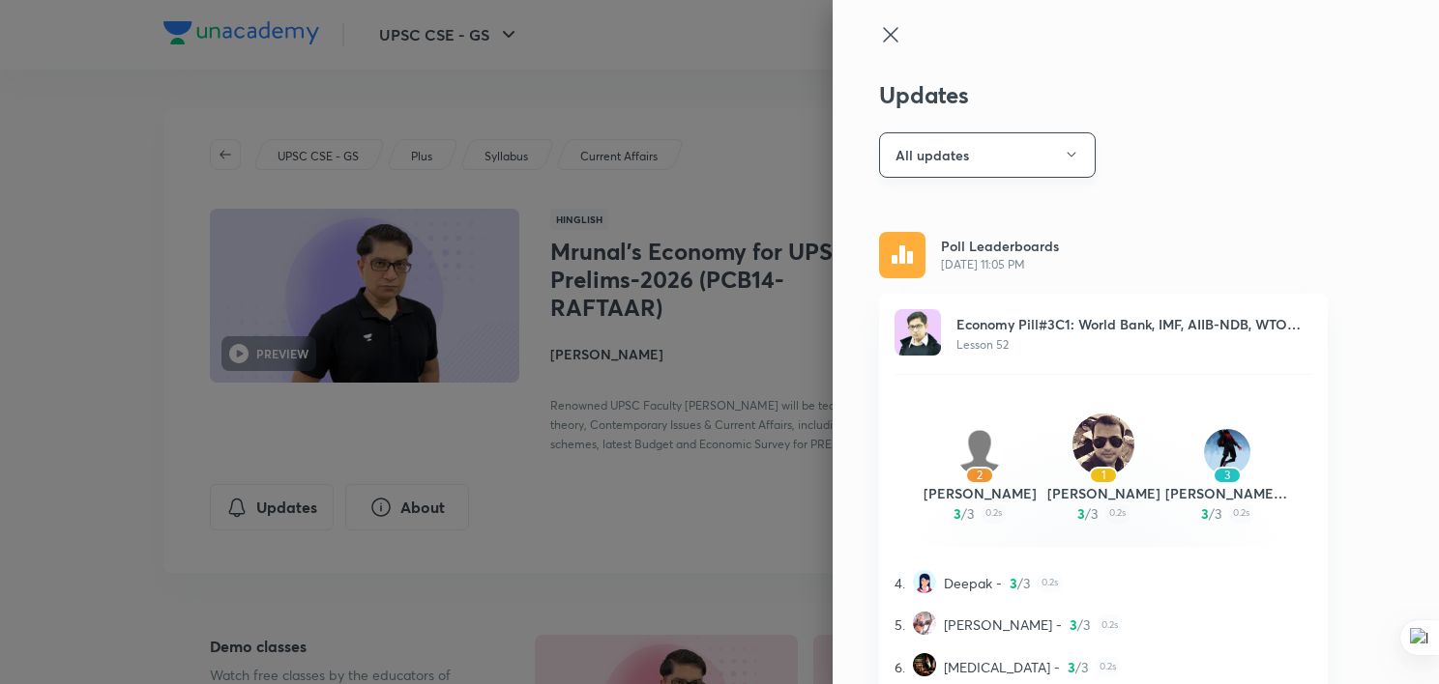
click at [1036, 160] on button "All updates" at bounding box center [987, 154] width 217 height 45
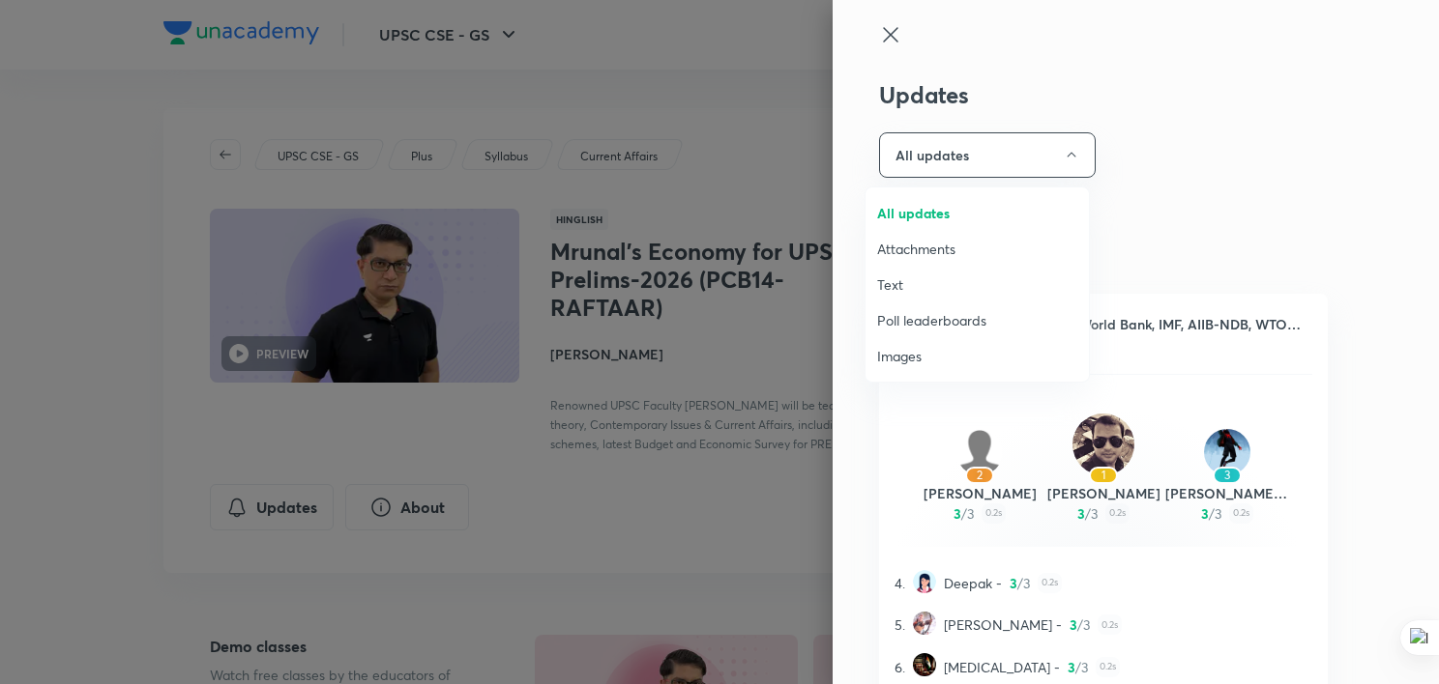
click at [932, 241] on span "Attachments" at bounding box center [977, 249] width 200 height 20
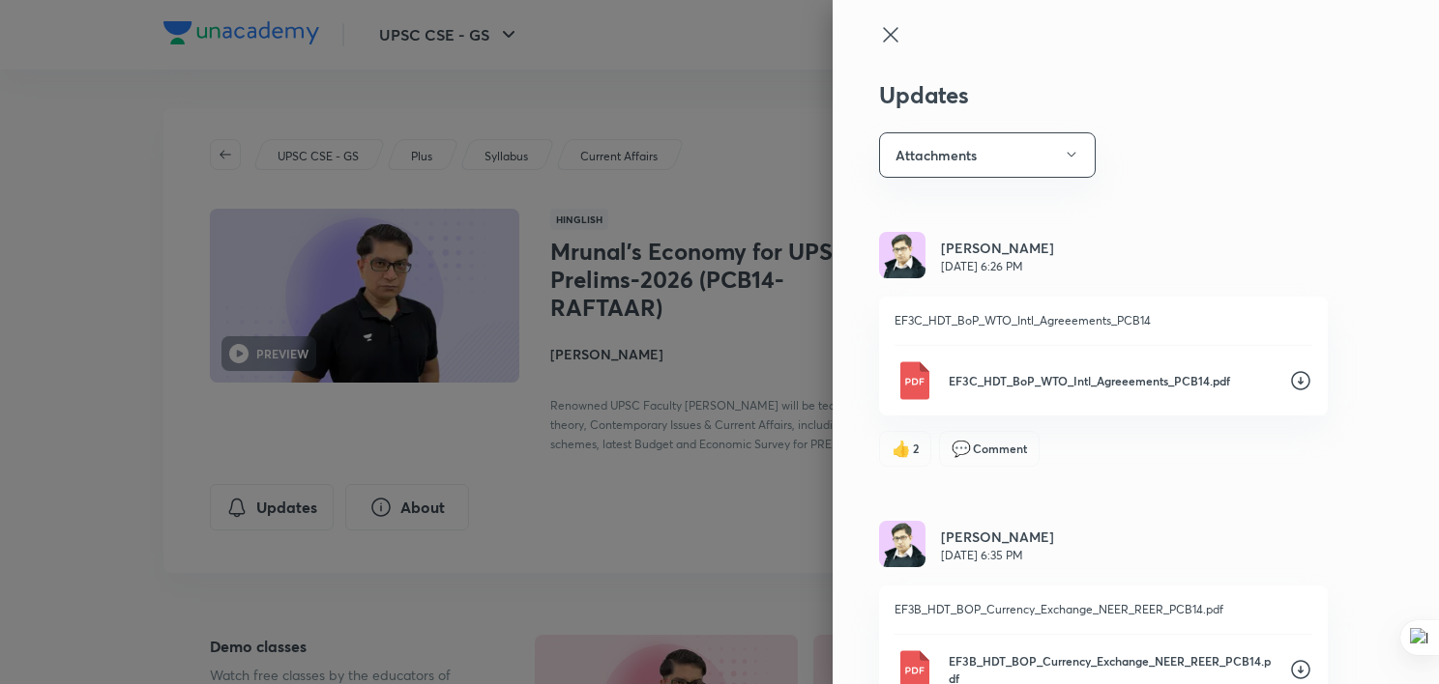
click at [637, 483] on div at bounding box center [719, 342] width 1439 height 684
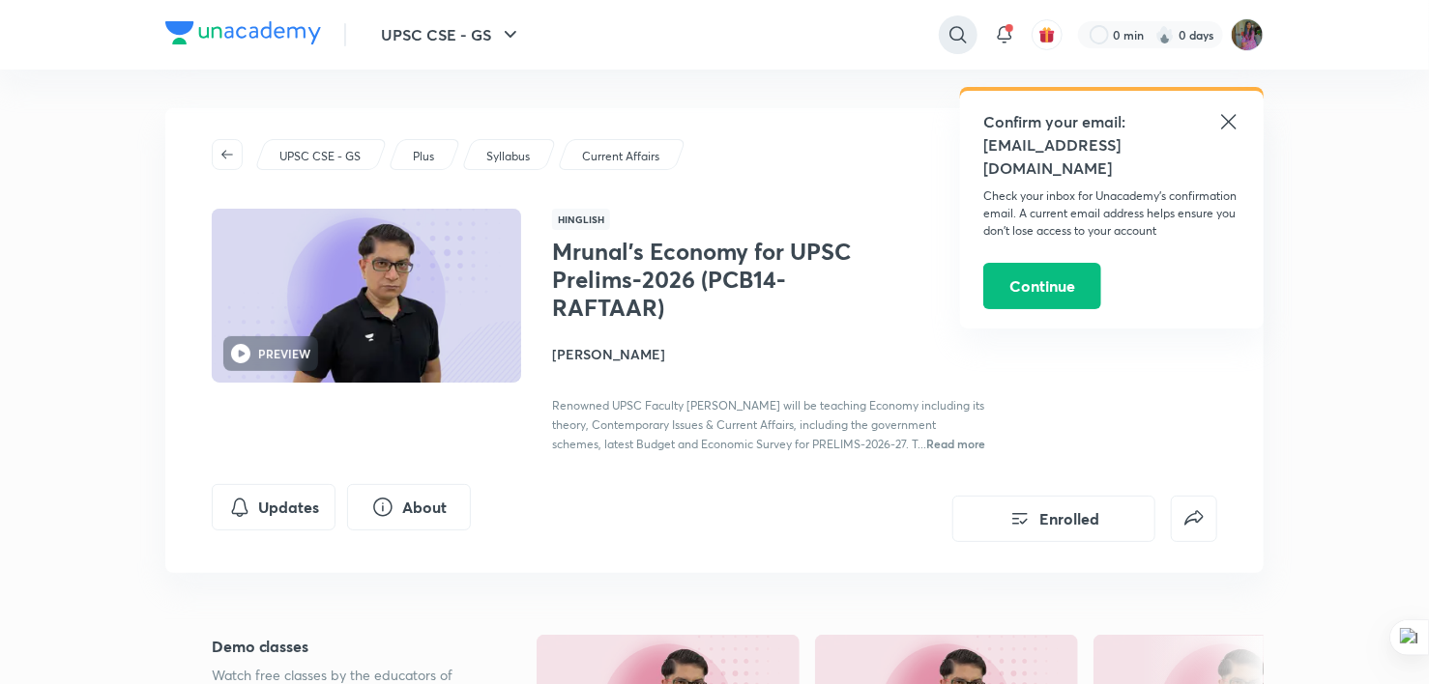
click at [956, 27] on icon at bounding box center [957, 34] width 23 height 23
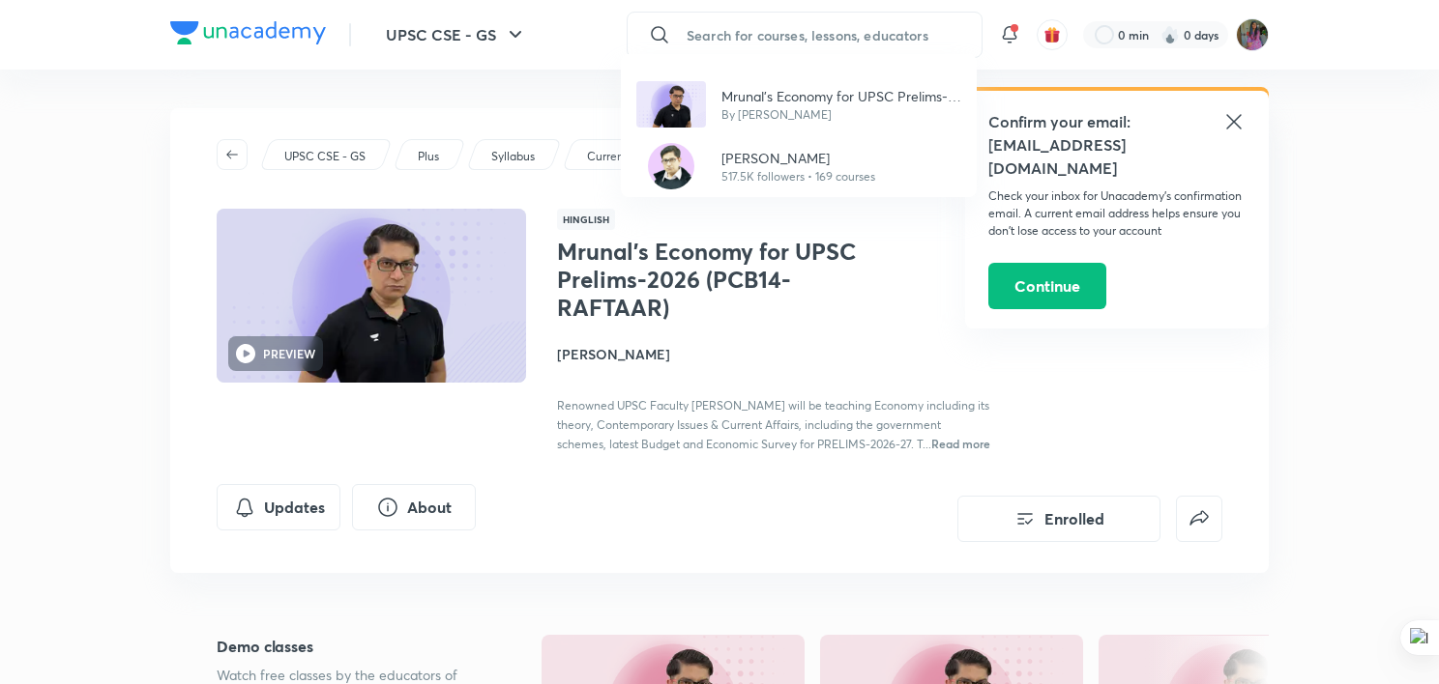
click at [839, 29] on div "Mrunal’s Economy for UPSC Prelims-2026 (PCB14-RAFTAAR) By [PERSON_NAME] [PERSON…" at bounding box center [719, 342] width 1439 height 684
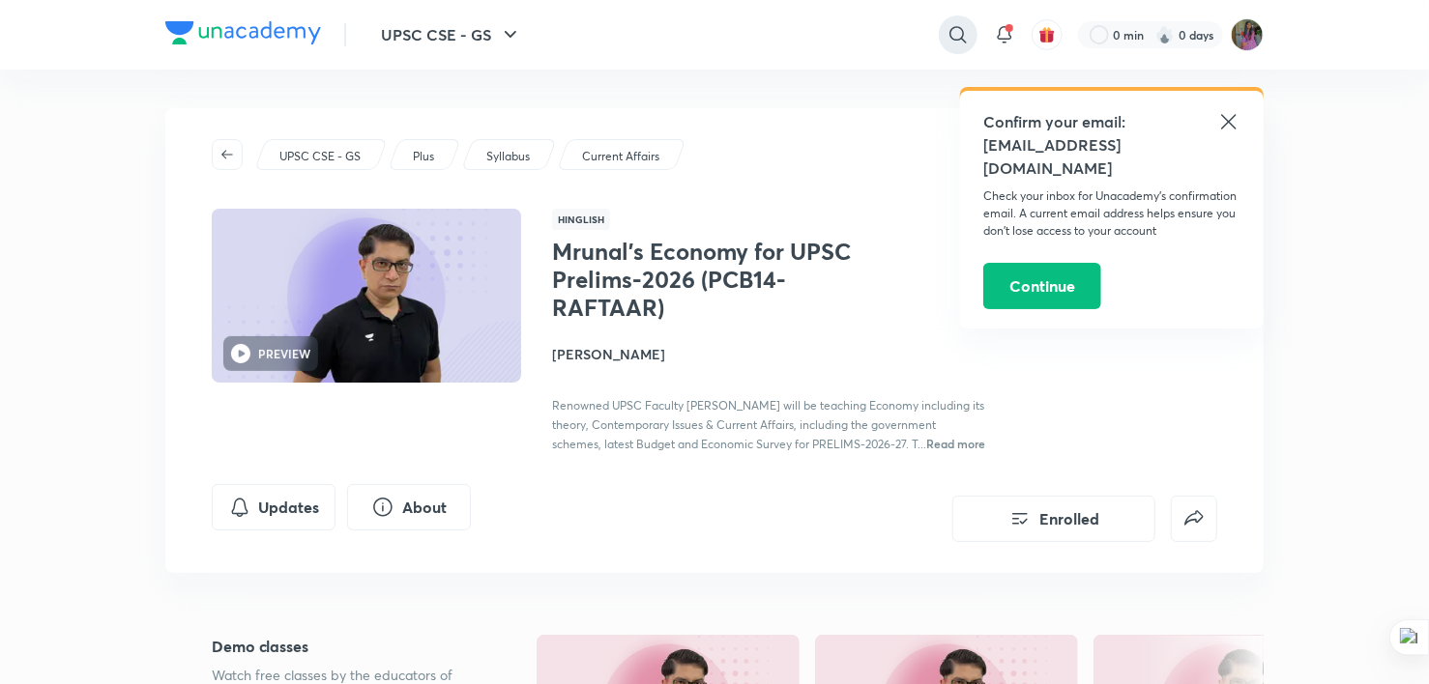
click at [956, 35] on icon at bounding box center [957, 34] width 23 height 23
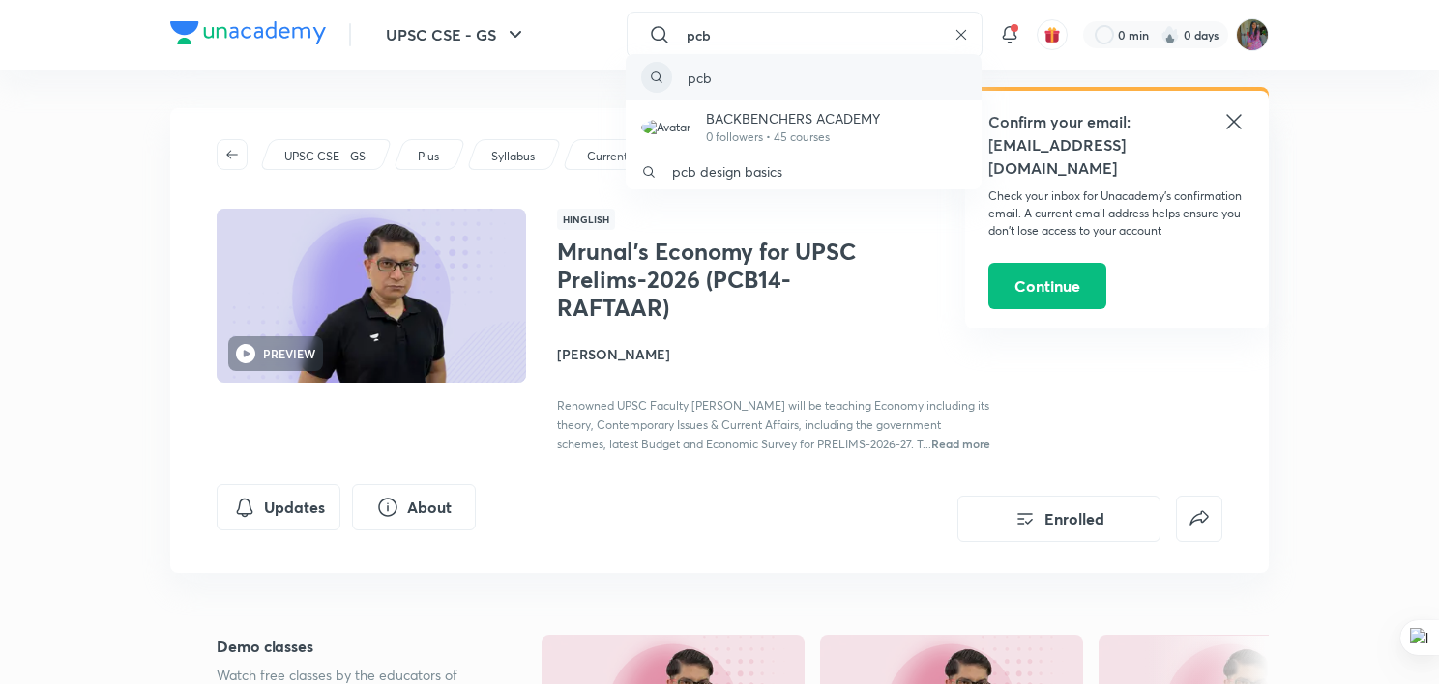
type input "pcb"
click at [755, 71] on div "pcb" at bounding box center [803, 77] width 356 height 46
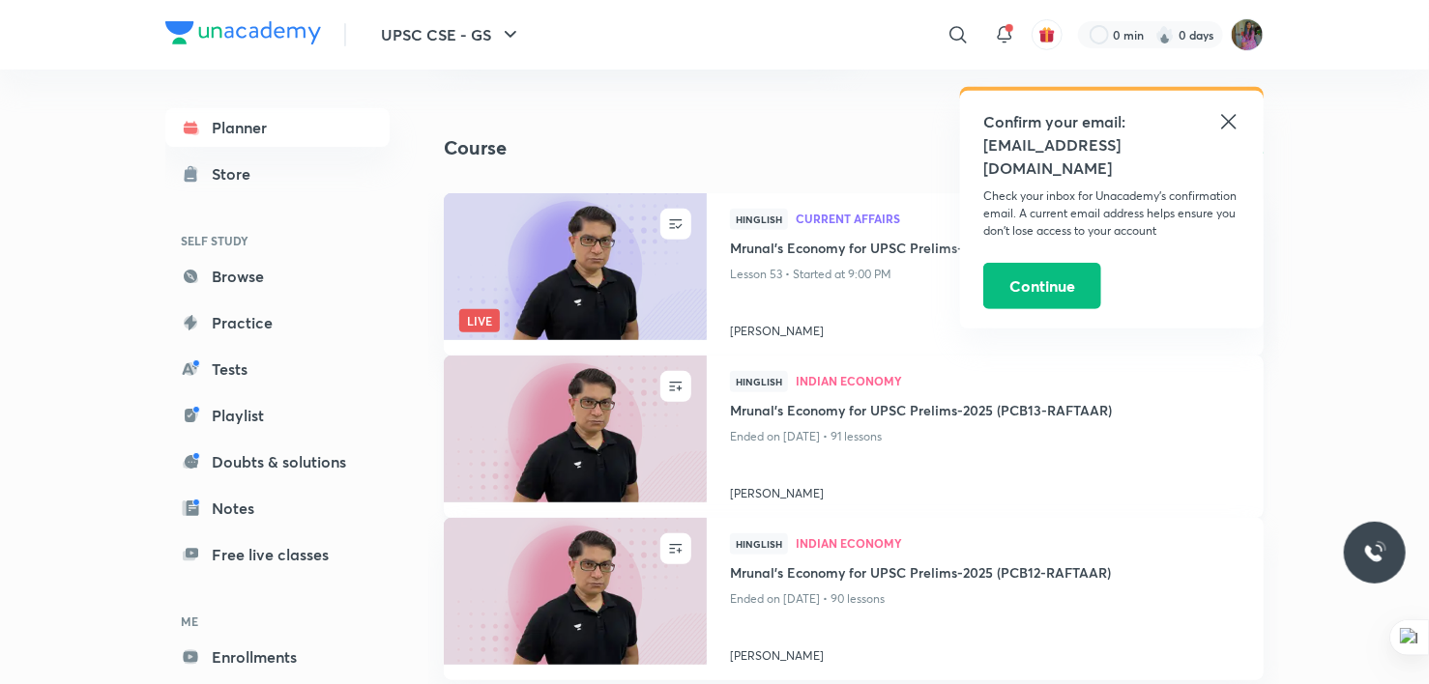
scroll to position [374, 0]
click at [864, 414] on h4 "Mrunal’s Economy for UPSC Prelims-2025 (PCB13-RAFTAAR)" at bounding box center [985, 411] width 510 height 24
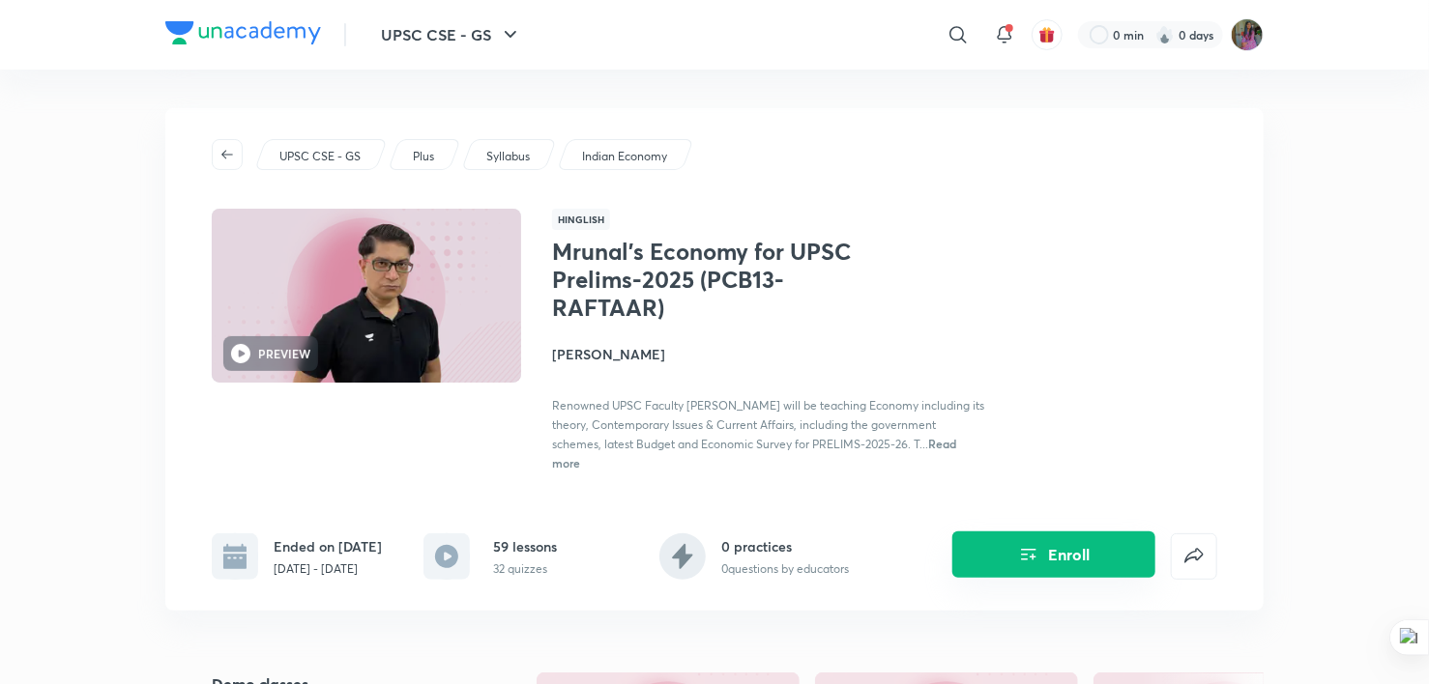
click at [1052, 578] on button "Enroll" at bounding box center [1053, 555] width 203 height 46
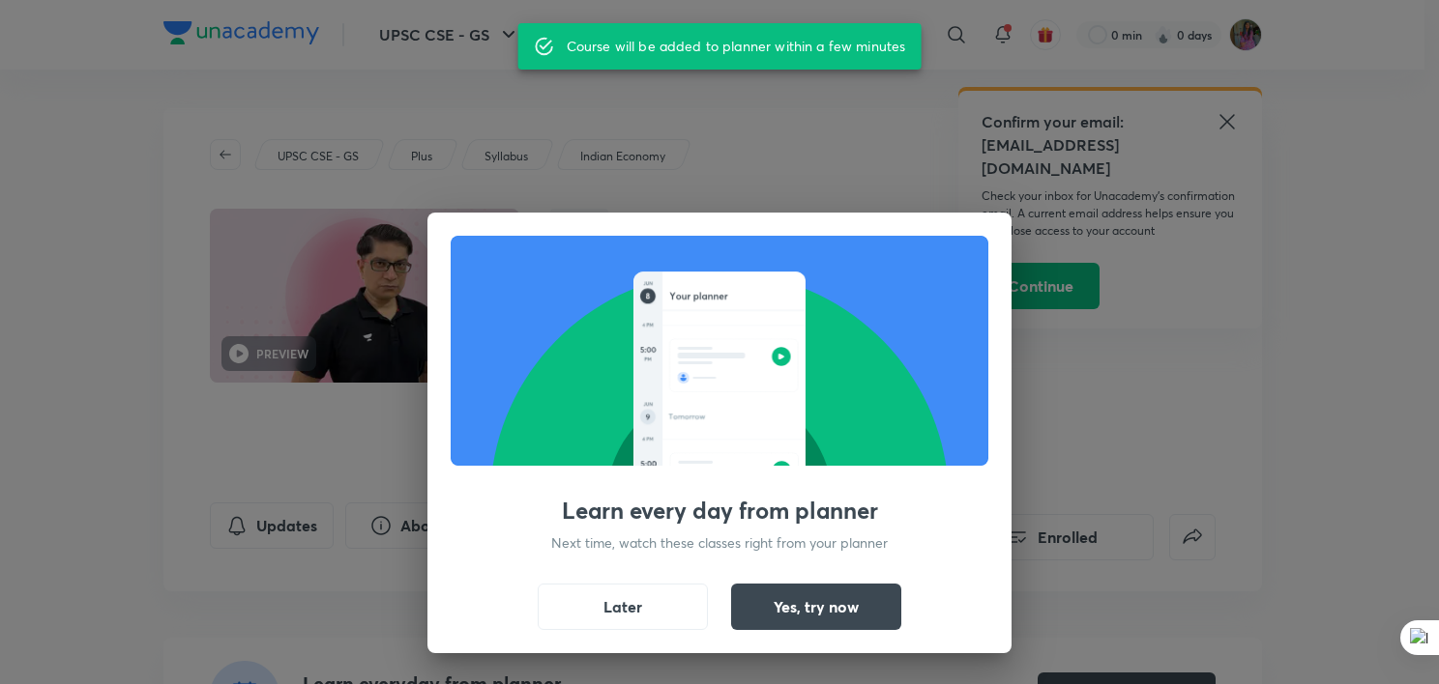
click at [1063, 261] on div "Learn every day from planner Next time, watch these classes right from your pla…" at bounding box center [719, 342] width 1439 height 684
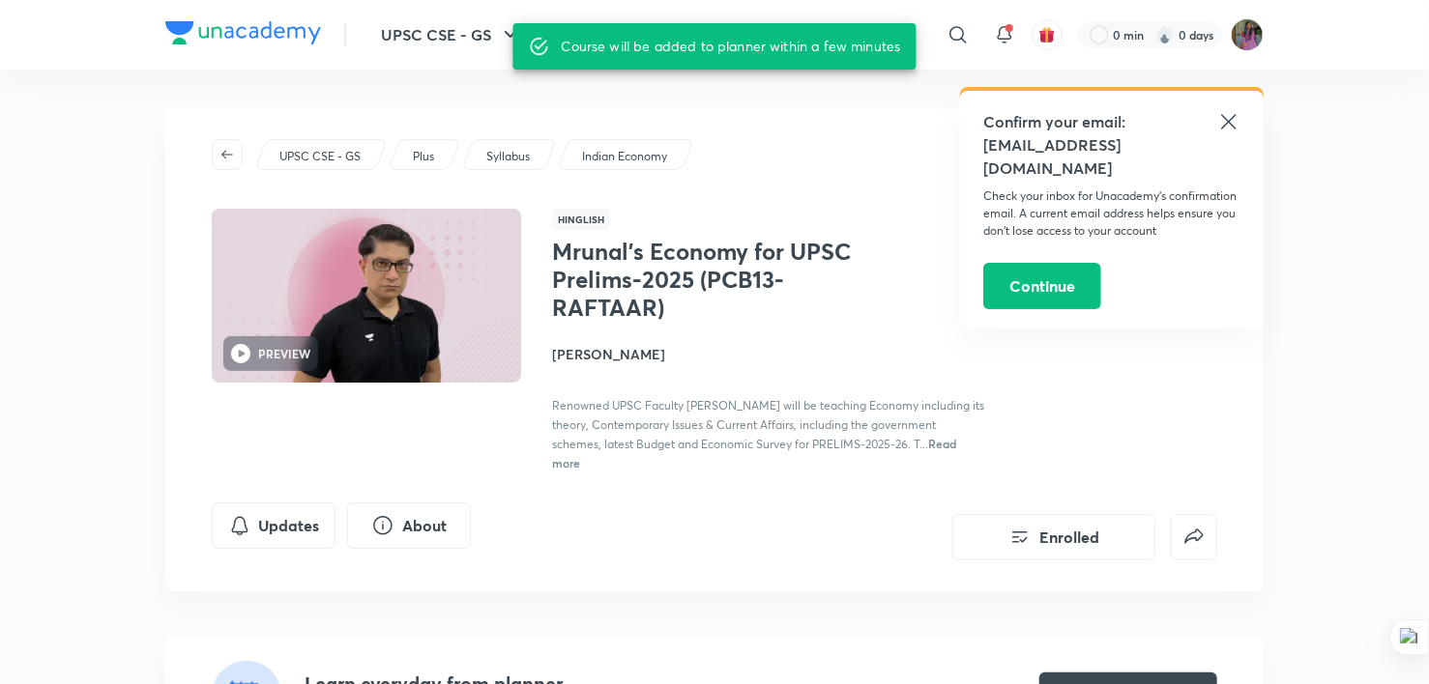
click at [1233, 115] on icon at bounding box center [1228, 121] width 23 height 23
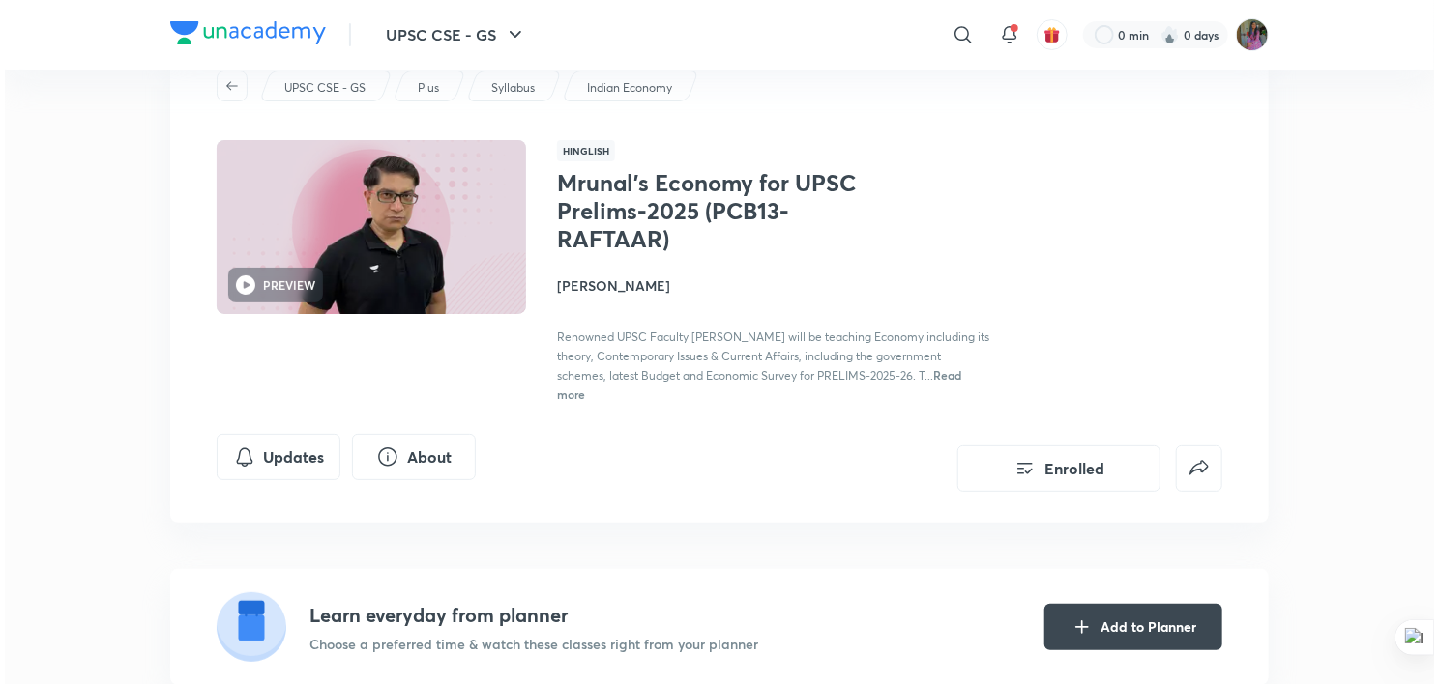
scroll to position [66, 0]
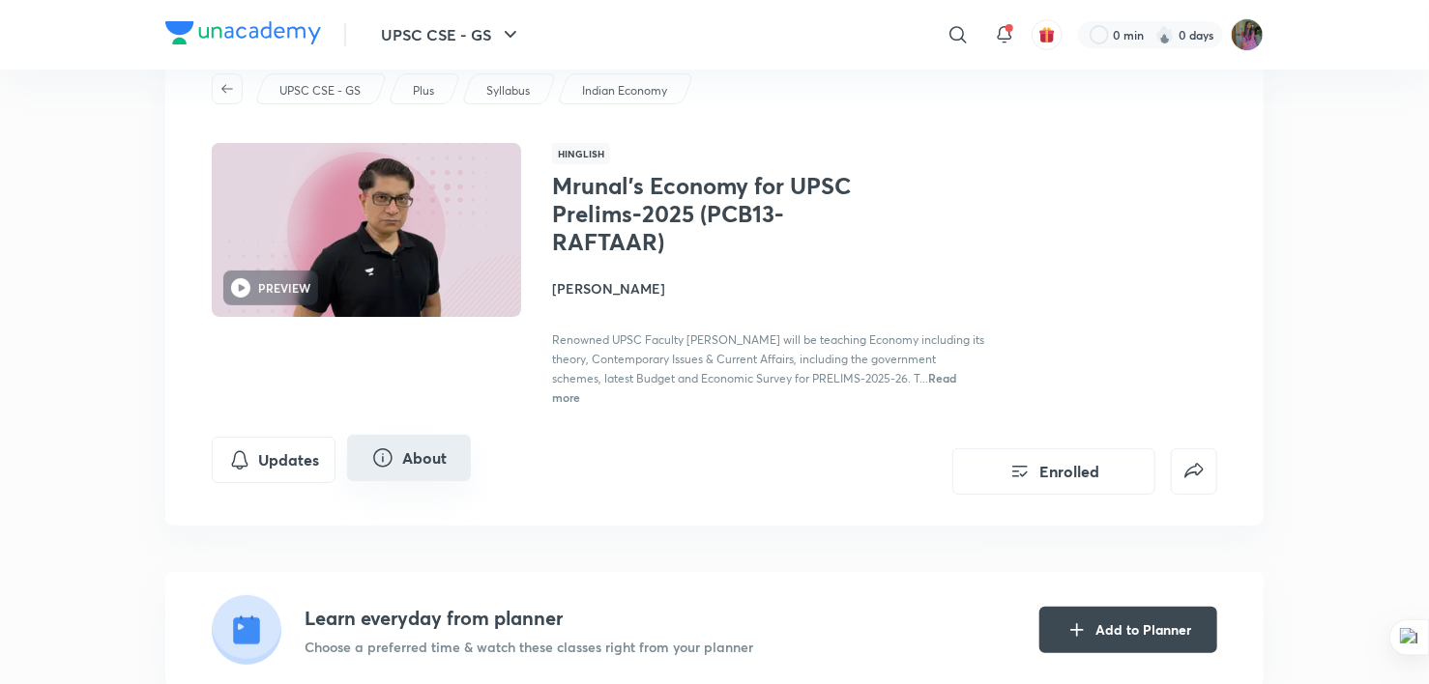
click at [401, 461] on button "About" at bounding box center [409, 458] width 124 height 46
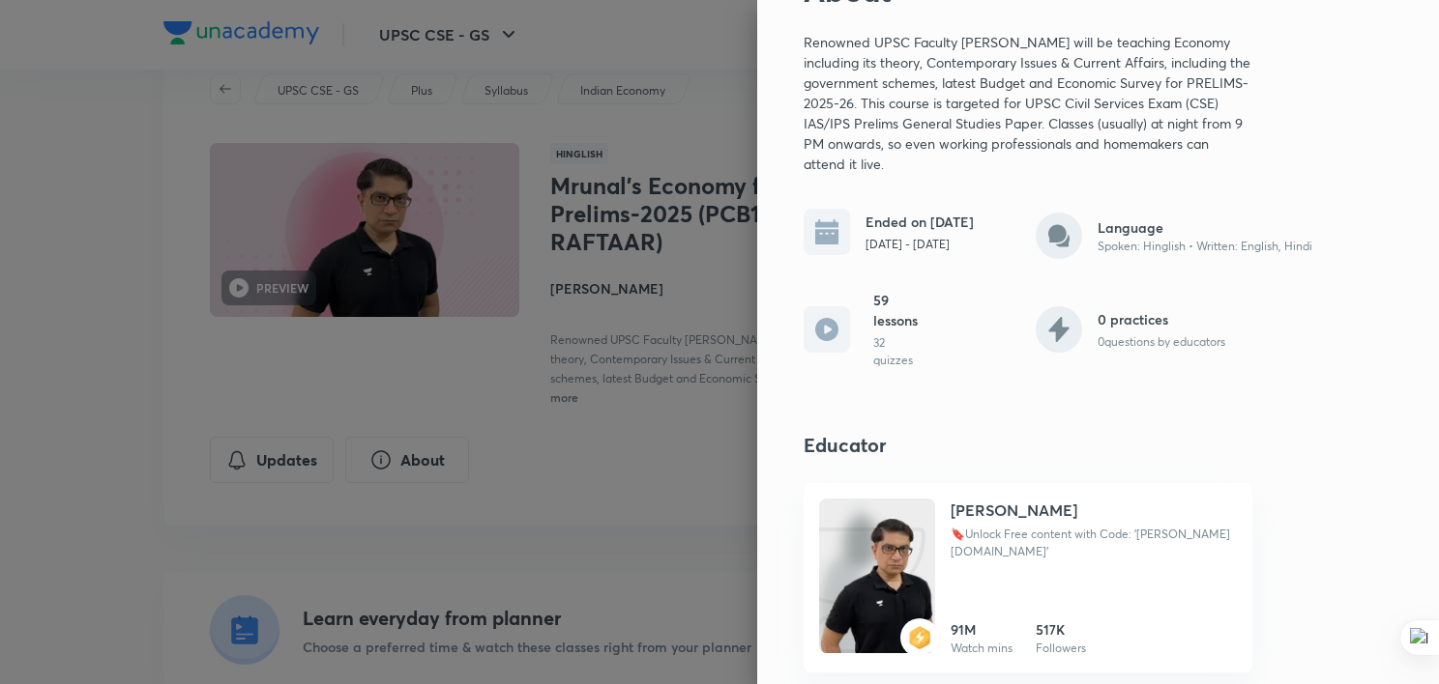
scroll to position [0, 0]
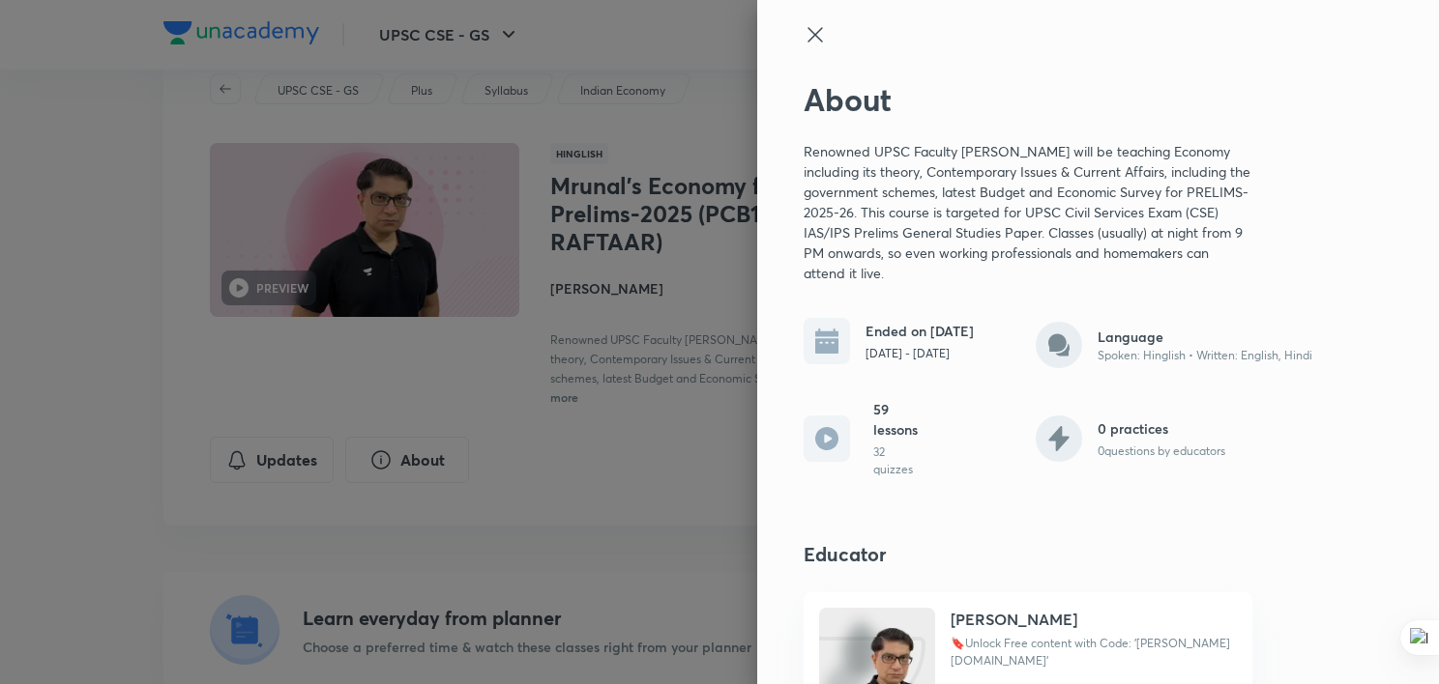
click at [803, 28] on icon at bounding box center [814, 34] width 23 height 23
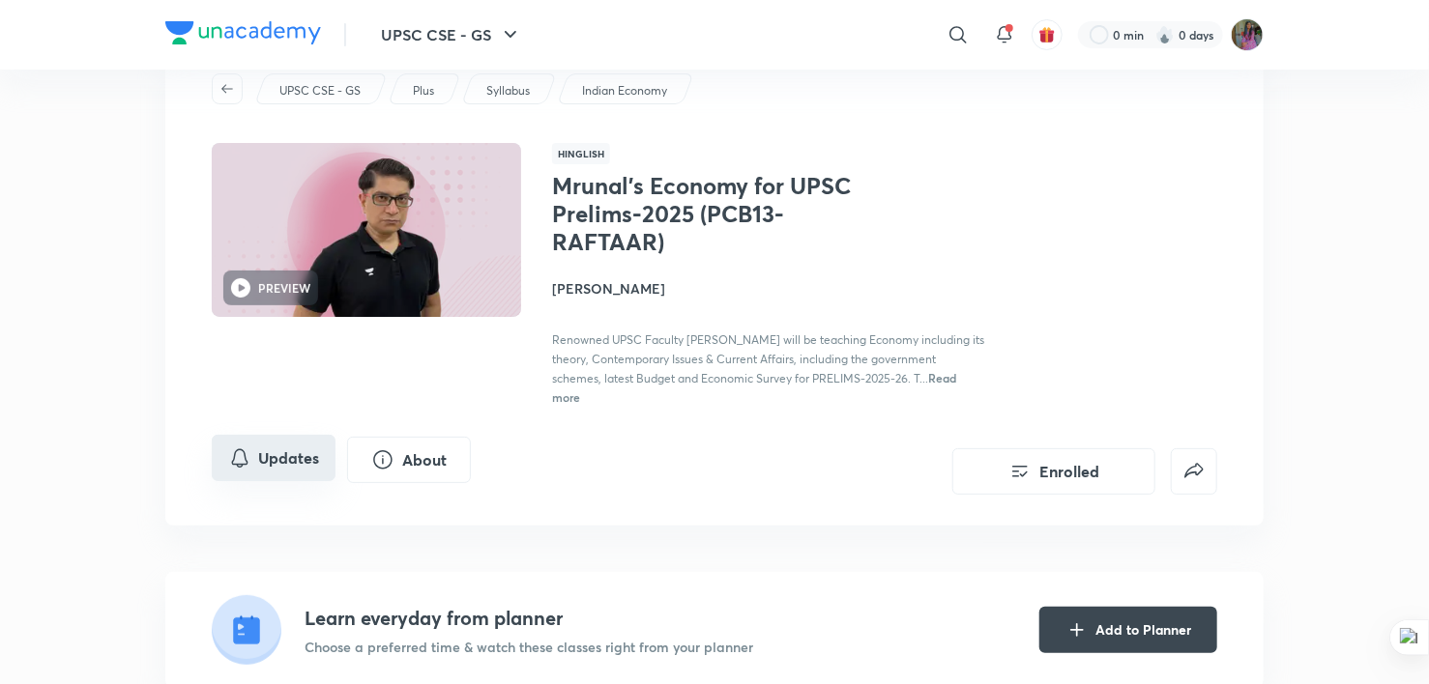
click at [296, 457] on button "Updates" at bounding box center [274, 458] width 124 height 46
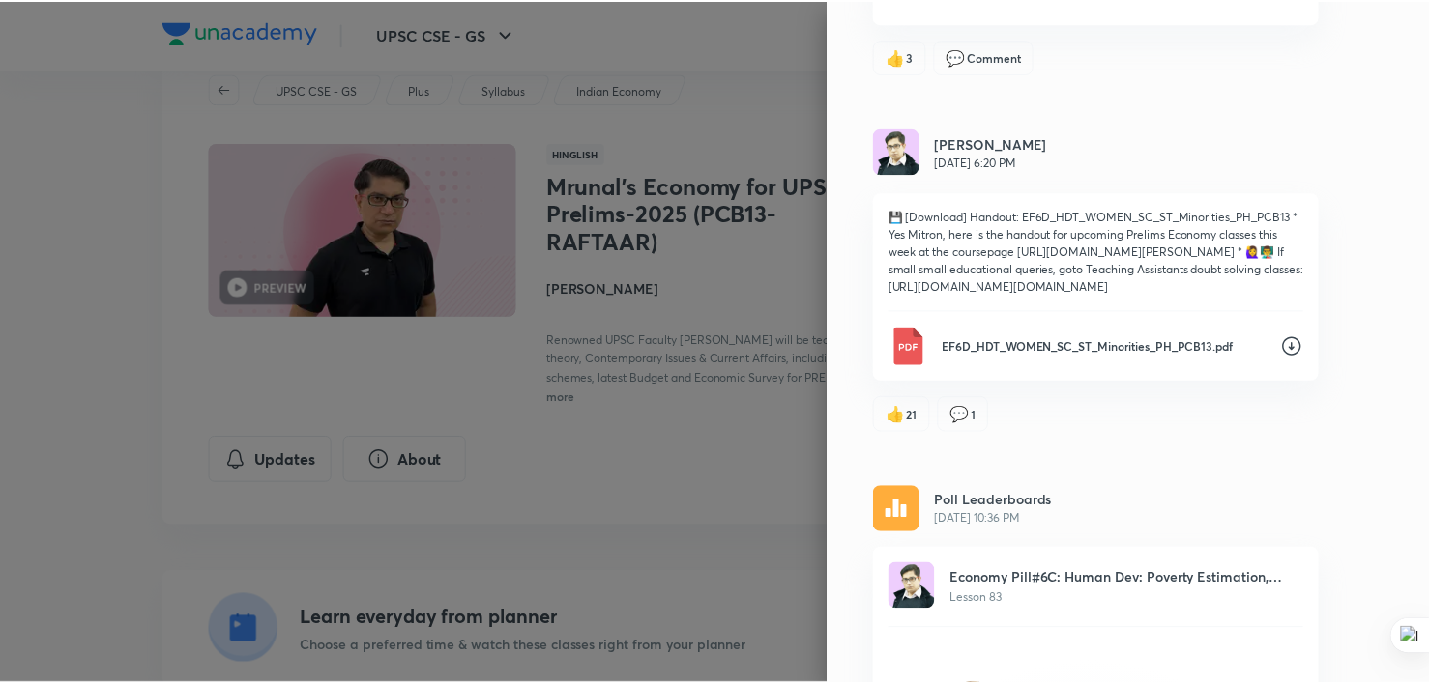
scroll to position [3062, 0]
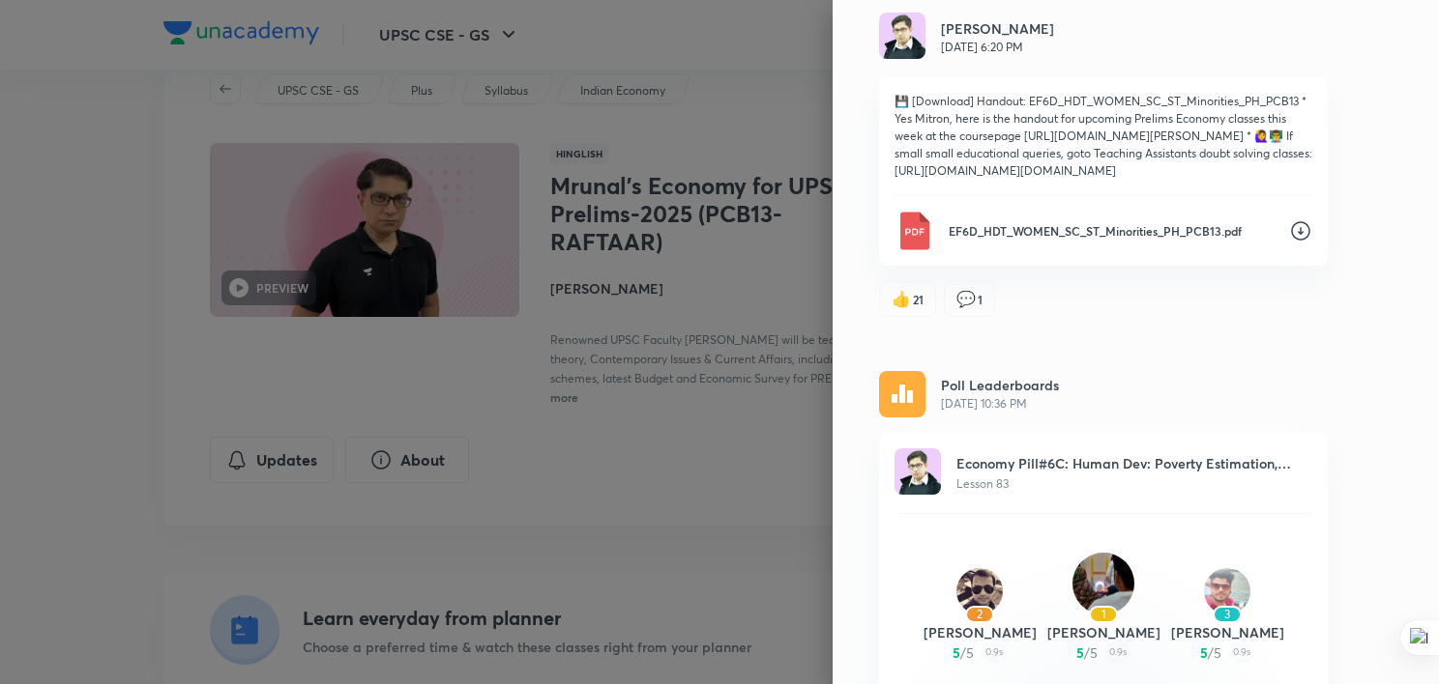
click at [597, 424] on div at bounding box center [719, 342] width 1439 height 684
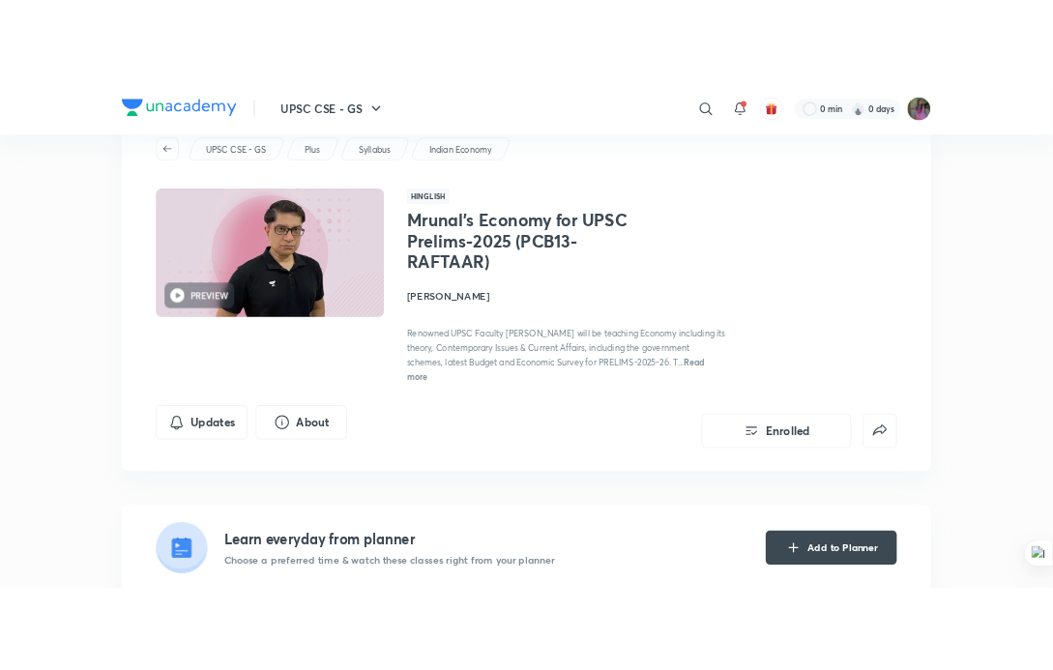
scroll to position [0, 0]
